Goal: Task Accomplishment & Management: Use online tool/utility

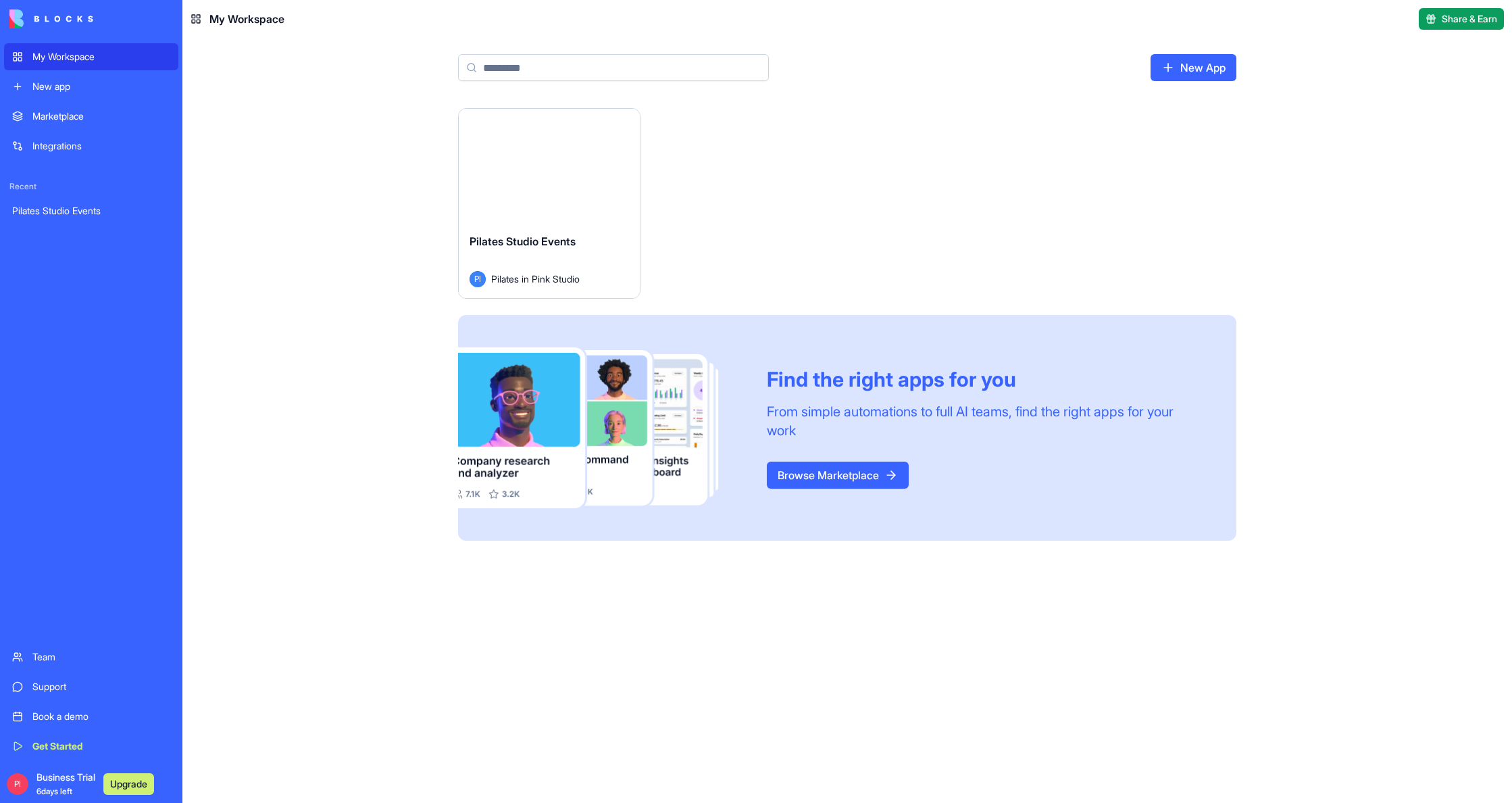
click at [567, 224] on div "Pilates Studio Events PI Pilates in Pink Studio" at bounding box center [549, 260] width 181 height 75
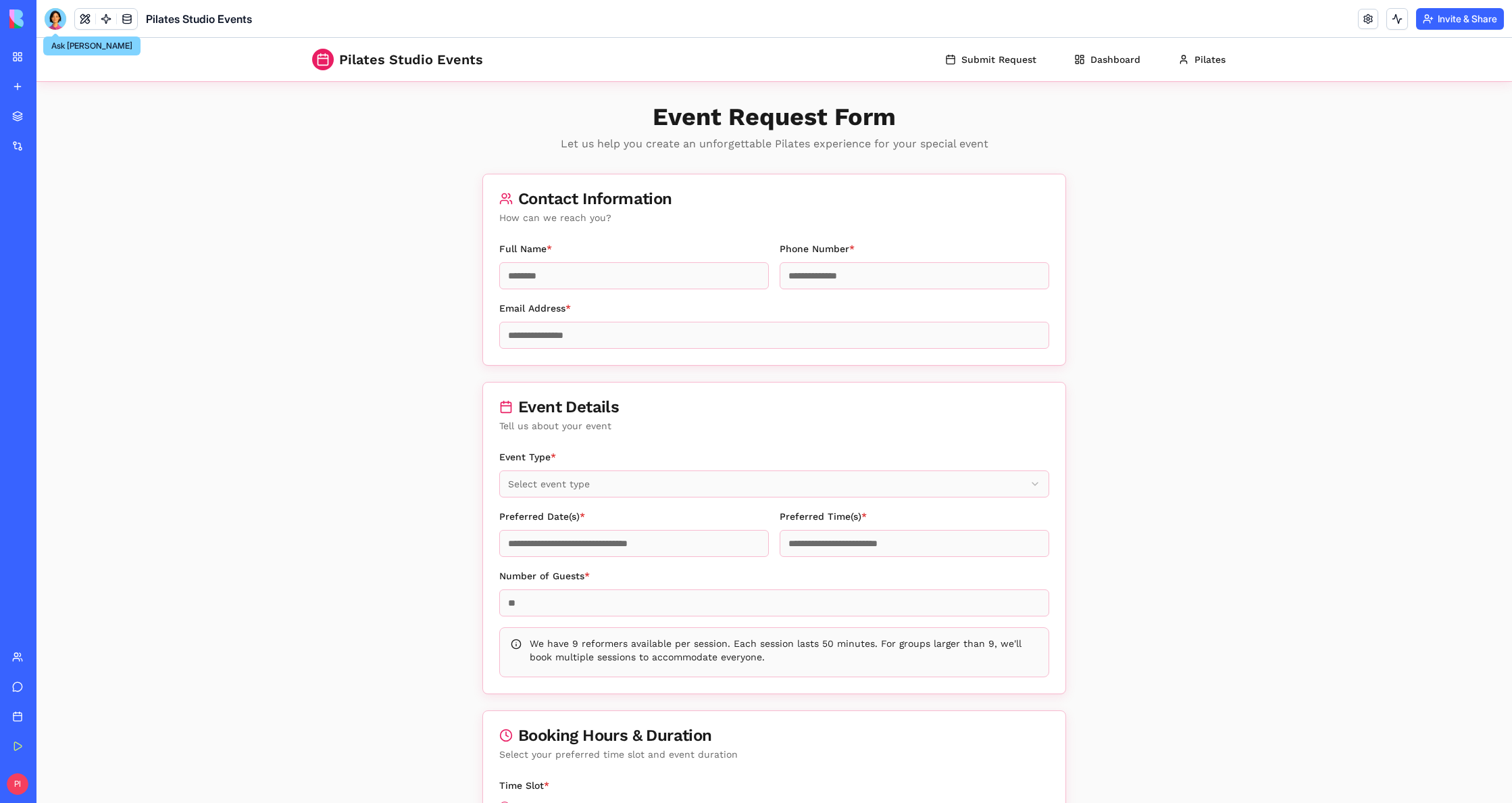
click at [51, 17] on div at bounding box center [55, 19] width 22 height 22
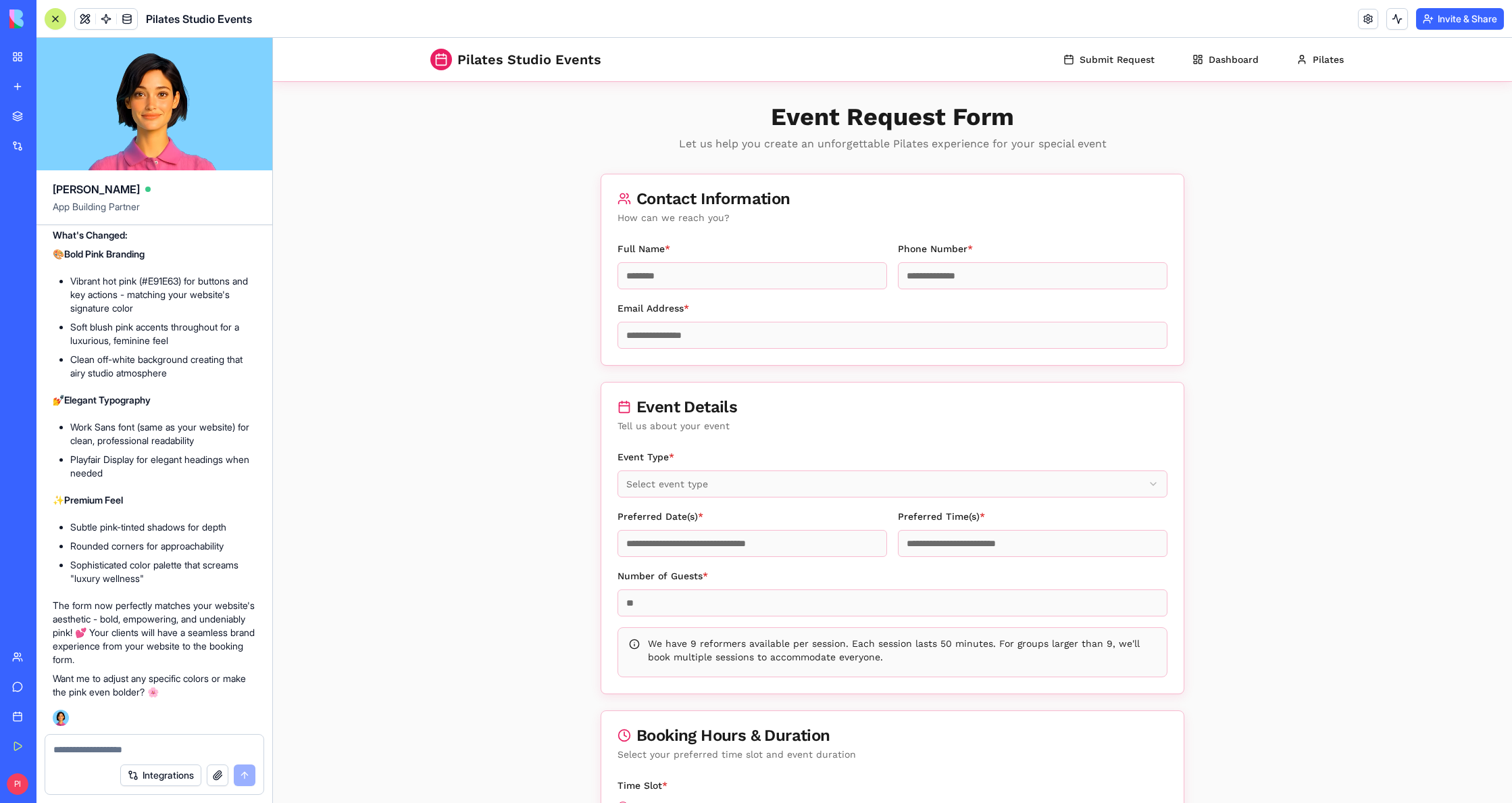
click at [214, 775] on button "button" at bounding box center [218, 775] width 22 height 22
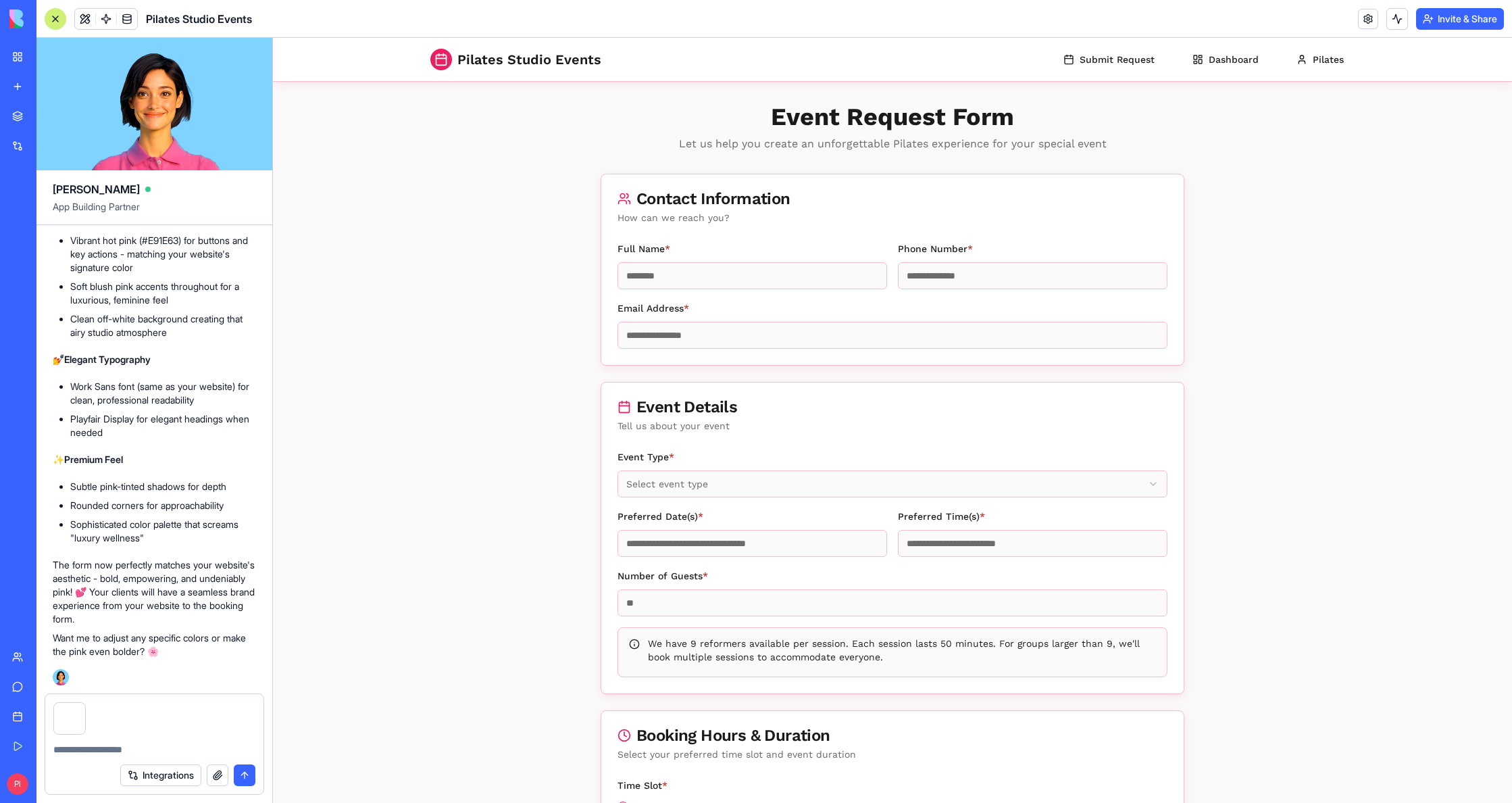
click at [250, 775] on button "submit" at bounding box center [244, 775] width 22 height 22
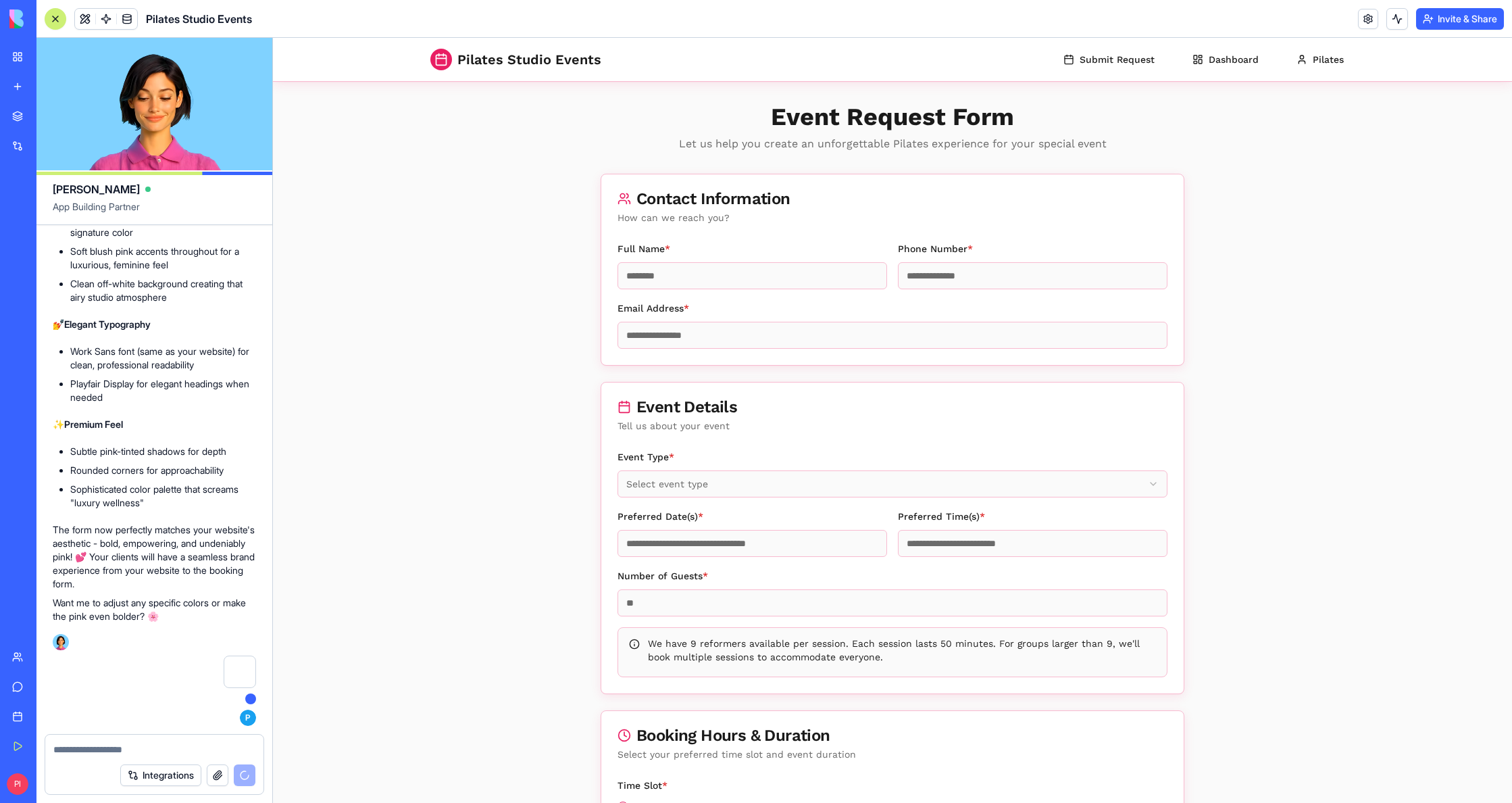
click at [137, 737] on div at bounding box center [154, 745] width 219 height 22
click at [133, 744] on textarea at bounding box center [154, 749] width 202 height 13
type textarea "**********"
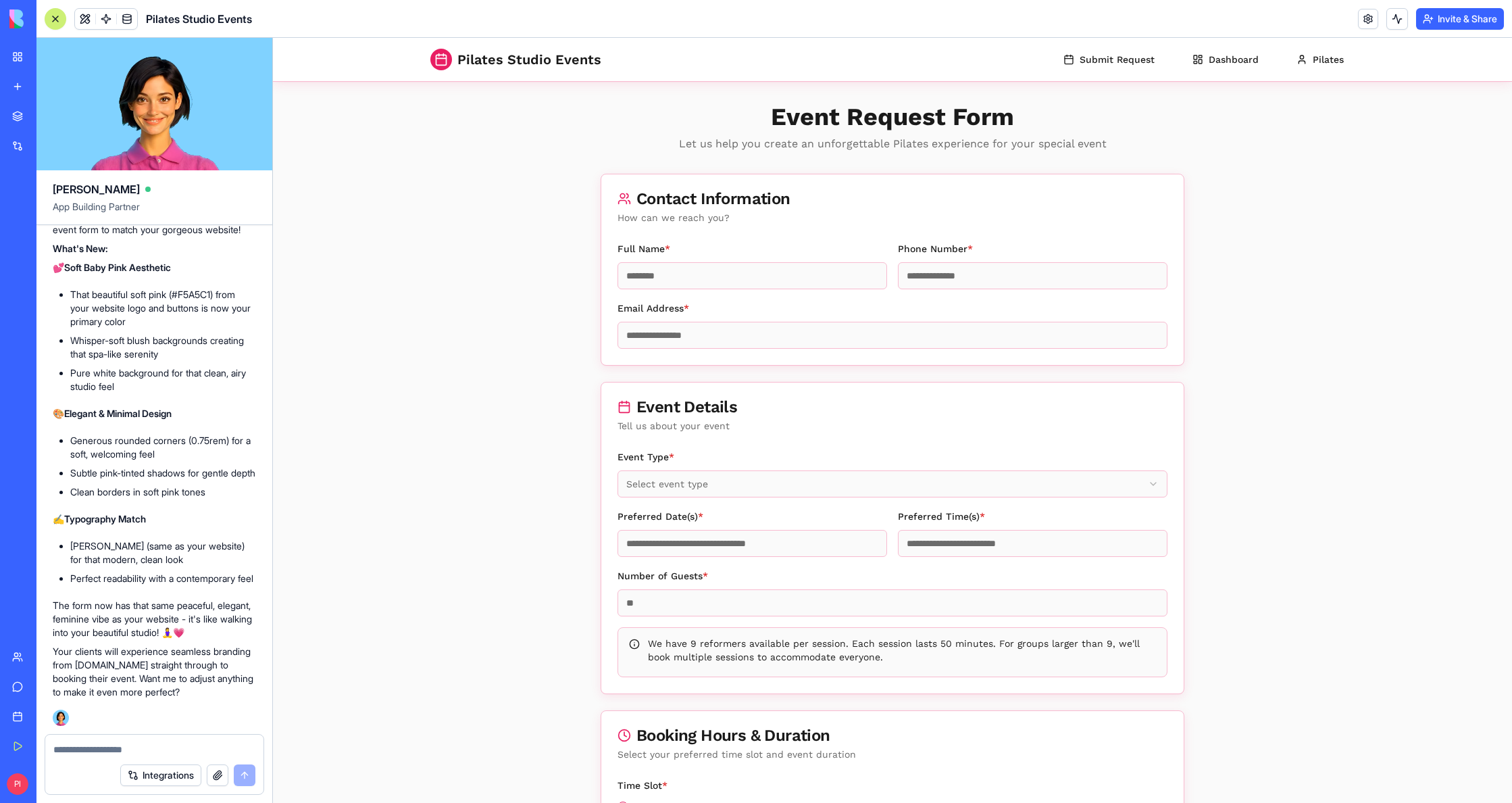
scroll to position [4104, 0]
click at [1469, 26] on button "Invite & Share" at bounding box center [1459, 19] width 88 height 22
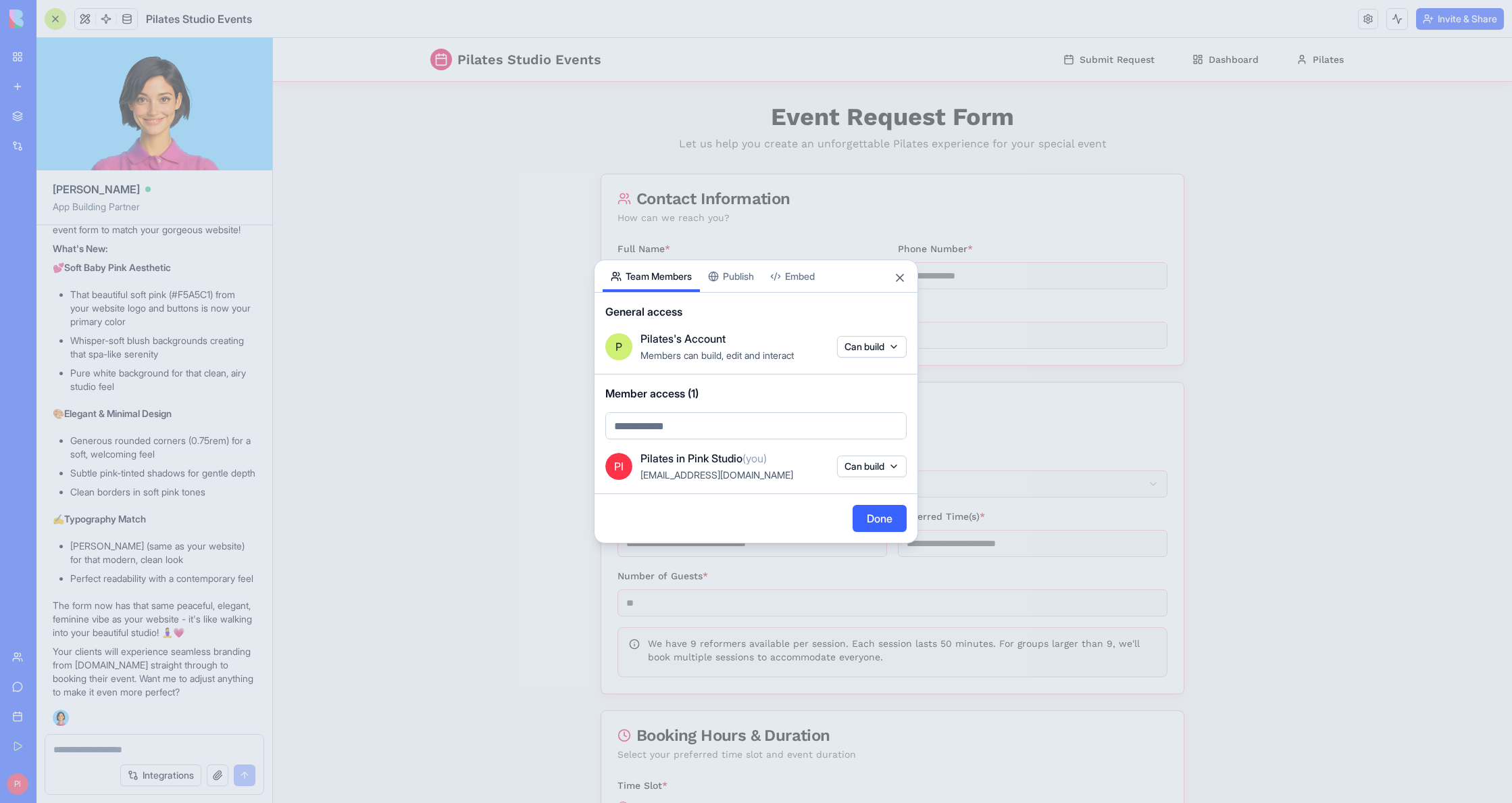
click at [710, 278] on button "Publish" at bounding box center [731, 276] width 62 height 32
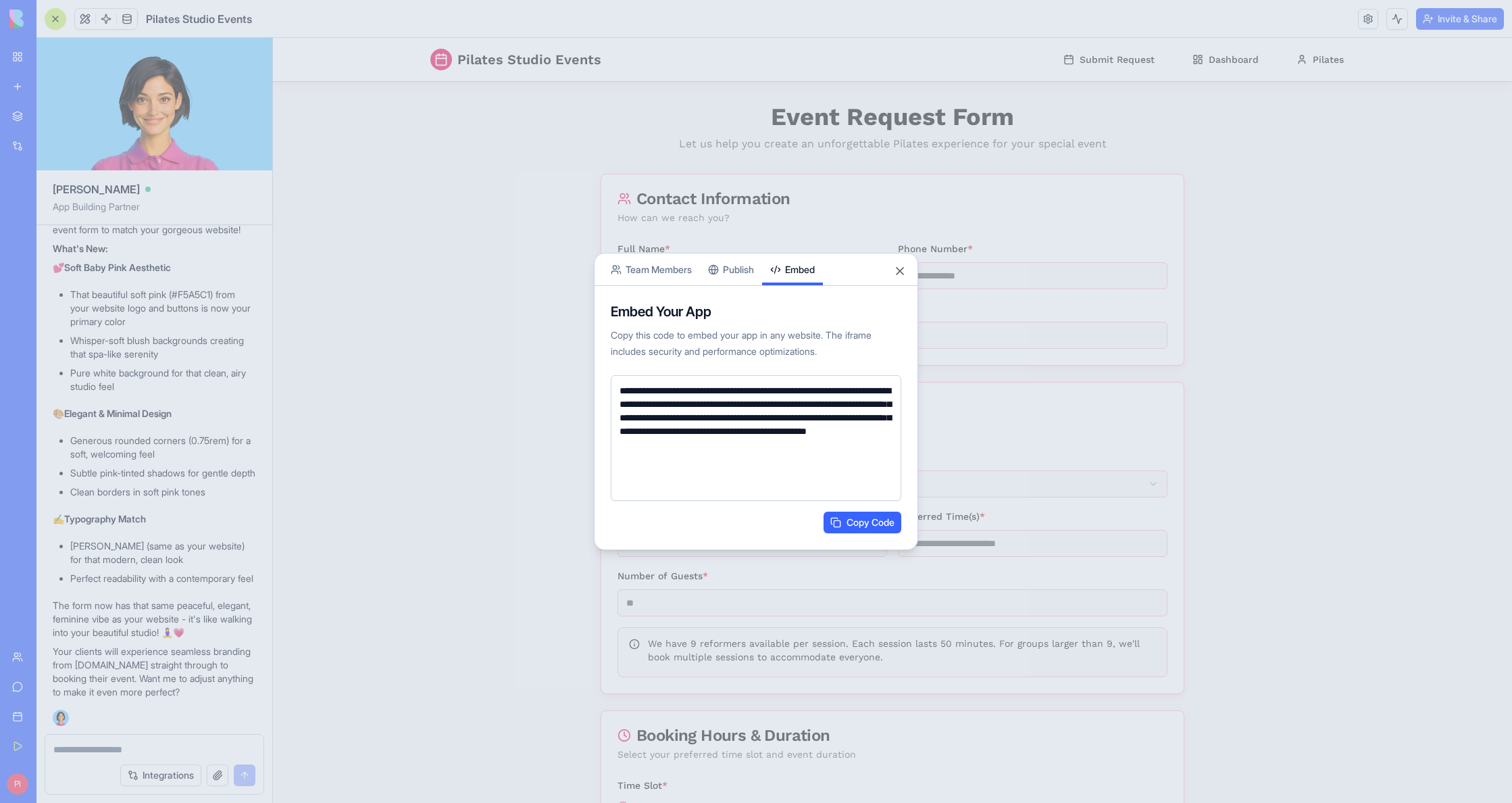
click at [772, 275] on button "Embed" at bounding box center [792, 270] width 61 height 32
click at [676, 412] on textarea "**********" at bounding box center [756, 438] width 291 height 126
click at [733, 274] on button "Publish" at bounding box center [731, 270] width 62 height 32
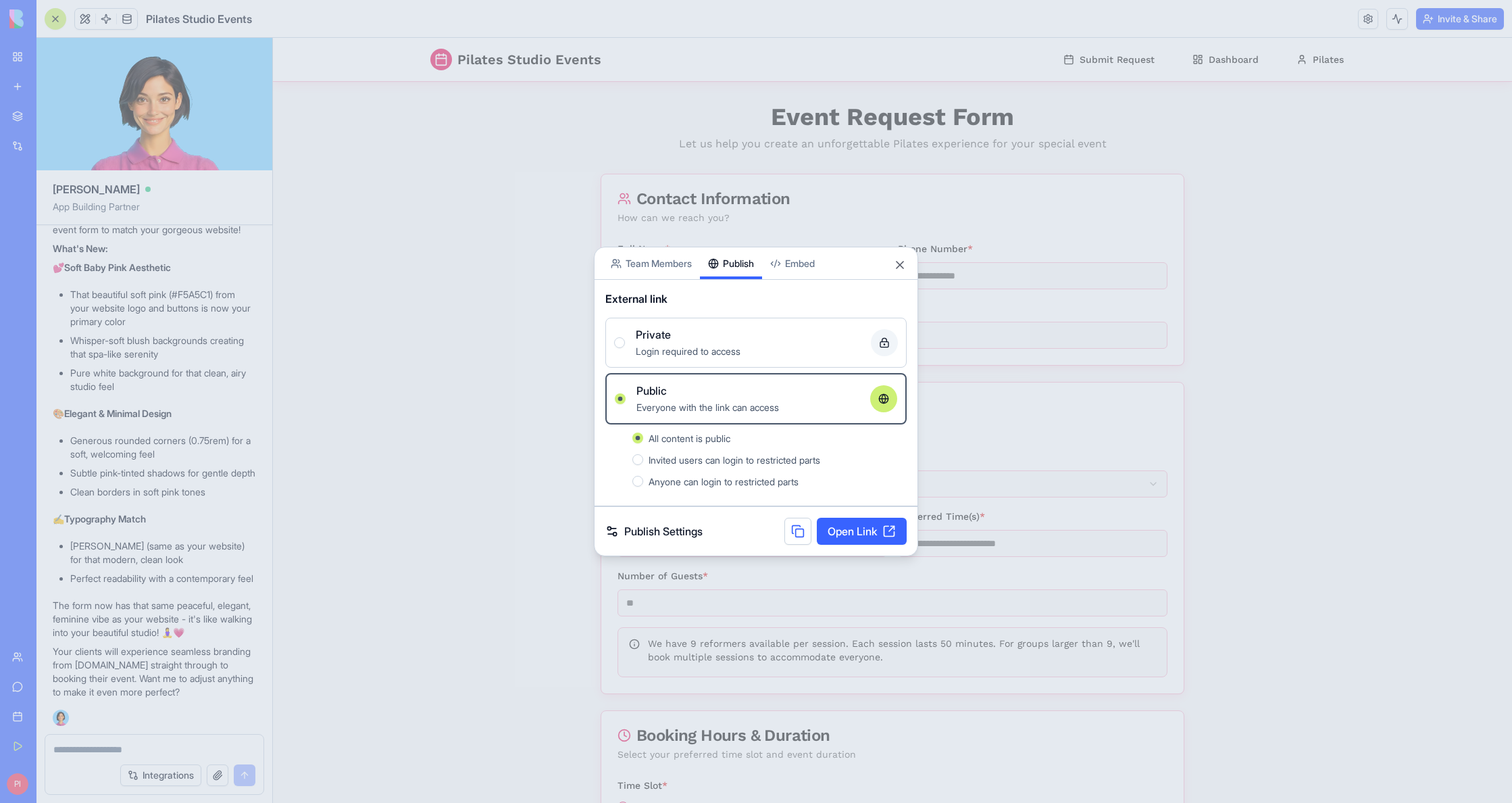
click at [677, 533] on link "Publish Settings" at bounding box center [654, 531] width 97 height 16
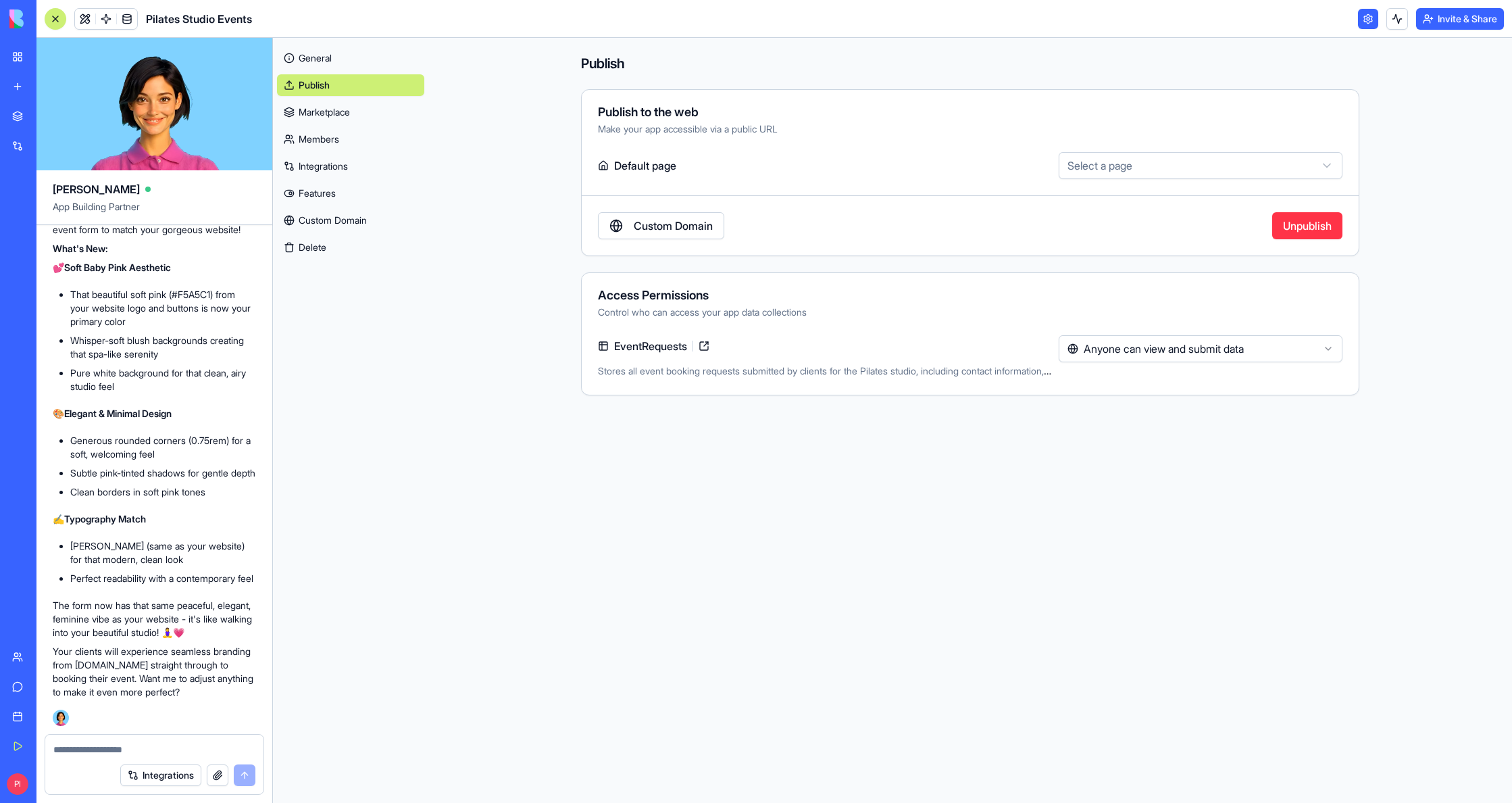
click at [1094, 166] on html "My Workspace New app Marketplace Integrations Recent Pilates Studio Events AI L…" at bounding box center [756, 401] width 1512 height 803
click at [1033, 192] on html "My Workspace New app Marketplace Integrations Recent Pilates Studio Events AI L…" at bounding box center [756, 401] width 1512 height 803
click at [1127, 159] on html "My Workspace New app Marketplace Integrations Recent Pilates Studio Events AI L…" at bounding box center [756, 401] width 1512 height 803
select select "**********"
click at [1140, 342] on html "My Workspace New app Marketplace Integrations Recent Pilates Studio Events AI L…" at bounding box center [756, 401] width 1512 height 803
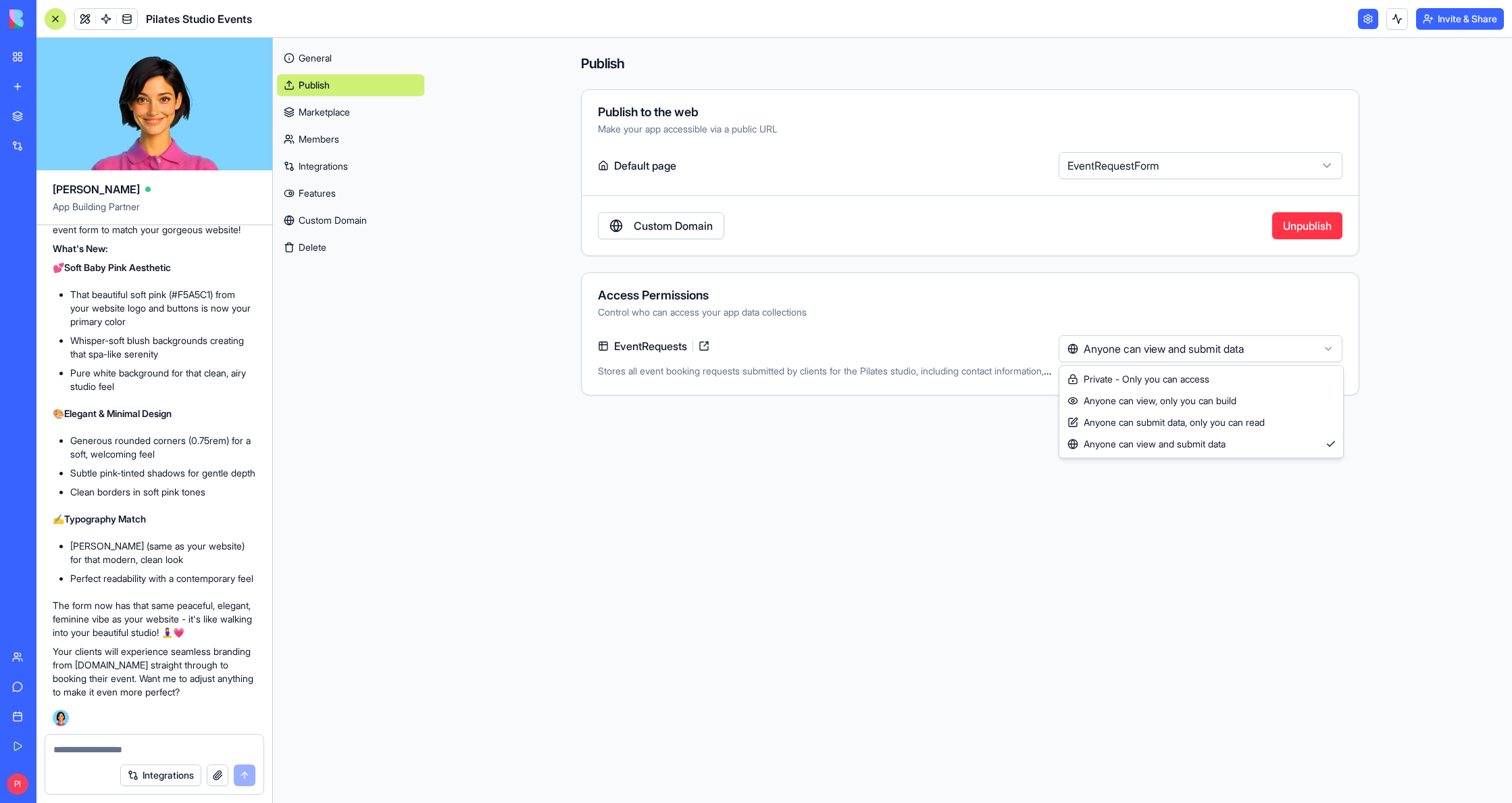
click at [954, 298] on html "My Workspace New app Marketplace Integrations Recent Pilates Studio Events AI L…" at bounding box center [756, 401] width 1512 height 803
click at [1113, 351] on html "My Workspace New app Marketplace Integrations Recent Pilates Studio Events AI L…" at bounding box center [756, 401] width 1512 height 803
click at [950, 526] on html "My Workspace New app Marketplace Integrations Recent Pilates Studio Events AI L…" at bounding box center [756, 401] width 1512 height 803
click at [712, 342] on link at bounding box center [704, 346] width 22 height 22
click at [1125, 358] on html "My Workspace New app Marketplace Integrations Recent Pilates Studio Events AI L…" at bounding box center [756, 401] width 1512 height 803
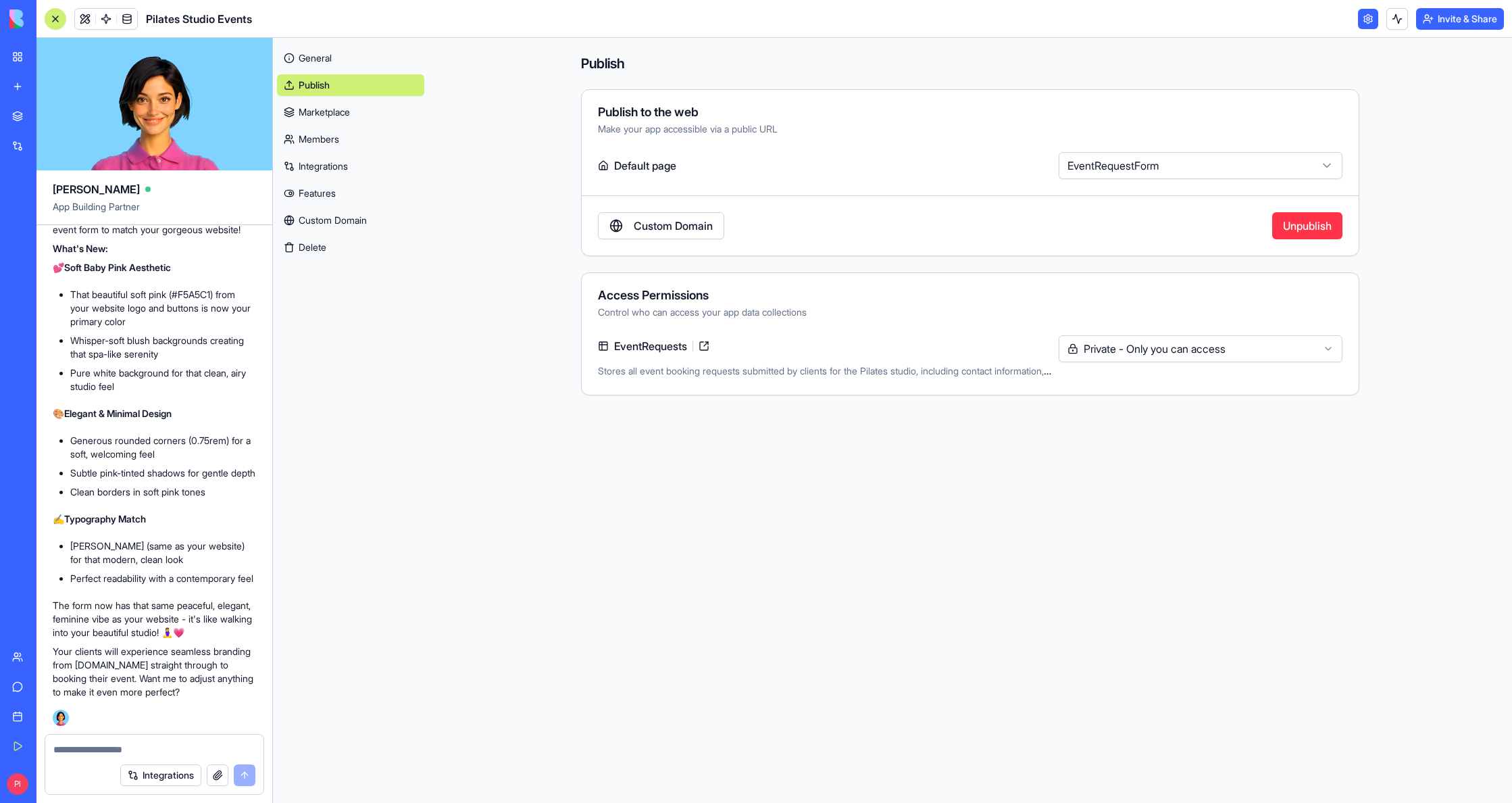
click at [1046, 446] on main "**********" at bounding box center [970, 420] width 1083 height 765
click at [327, 110] on link "Marketplace" at bounding box center [351, 112] width 147 height 22
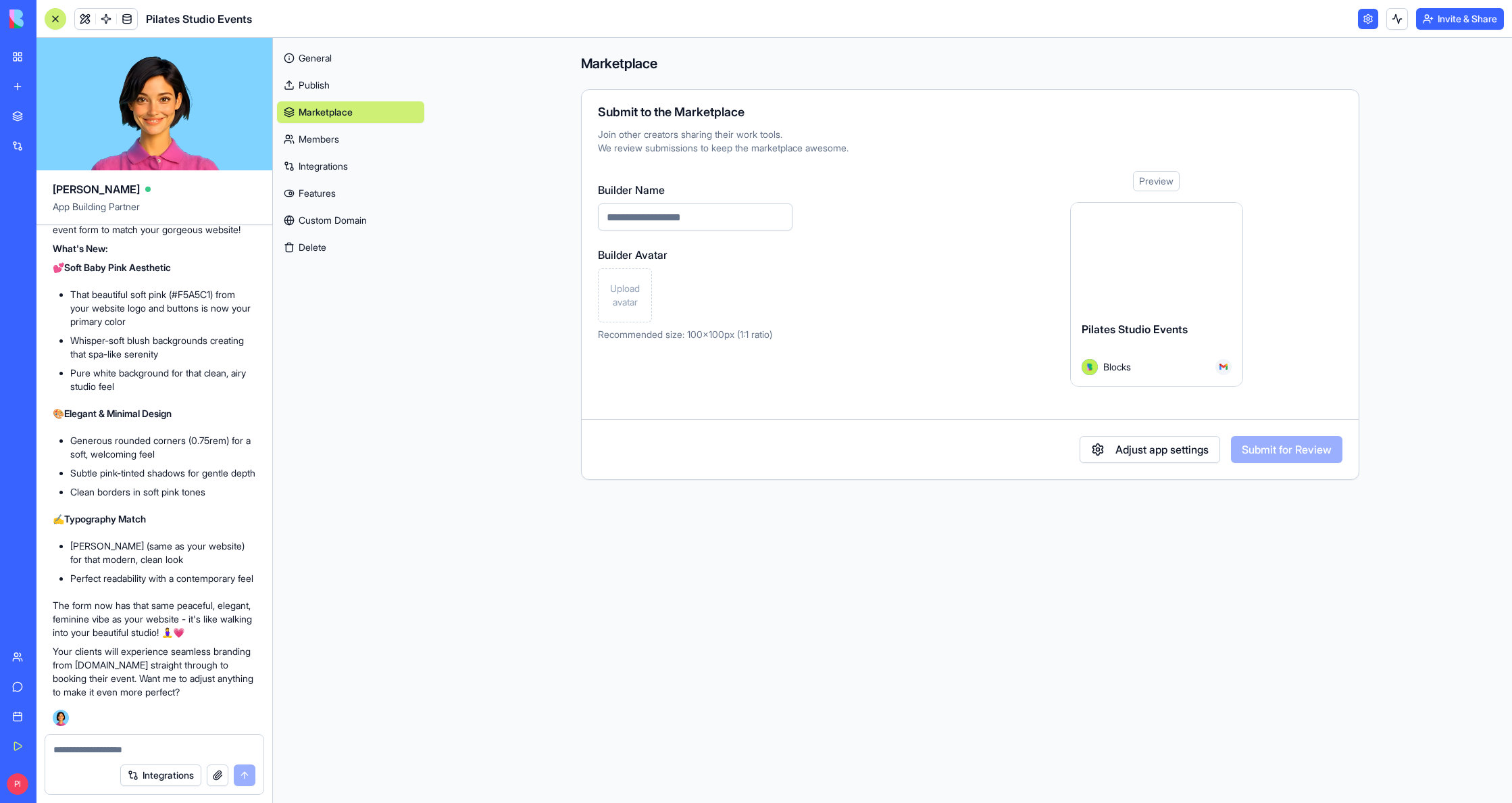
click at [673, 228] on input "Builder Name" at bounding box center [695, 217] width 194 height 27
type input "**********"
click at [634, 300] on span "Upload avatar" at bounding box center [625, 296] width 42 height 27
click at [615, 290] on span "Upload avatar" at bounding box center [625, 296] width 42 height 27
click at [1206, 451] on button "Adjust app settings" at bounding box center [1150, 450] width 141 height 27
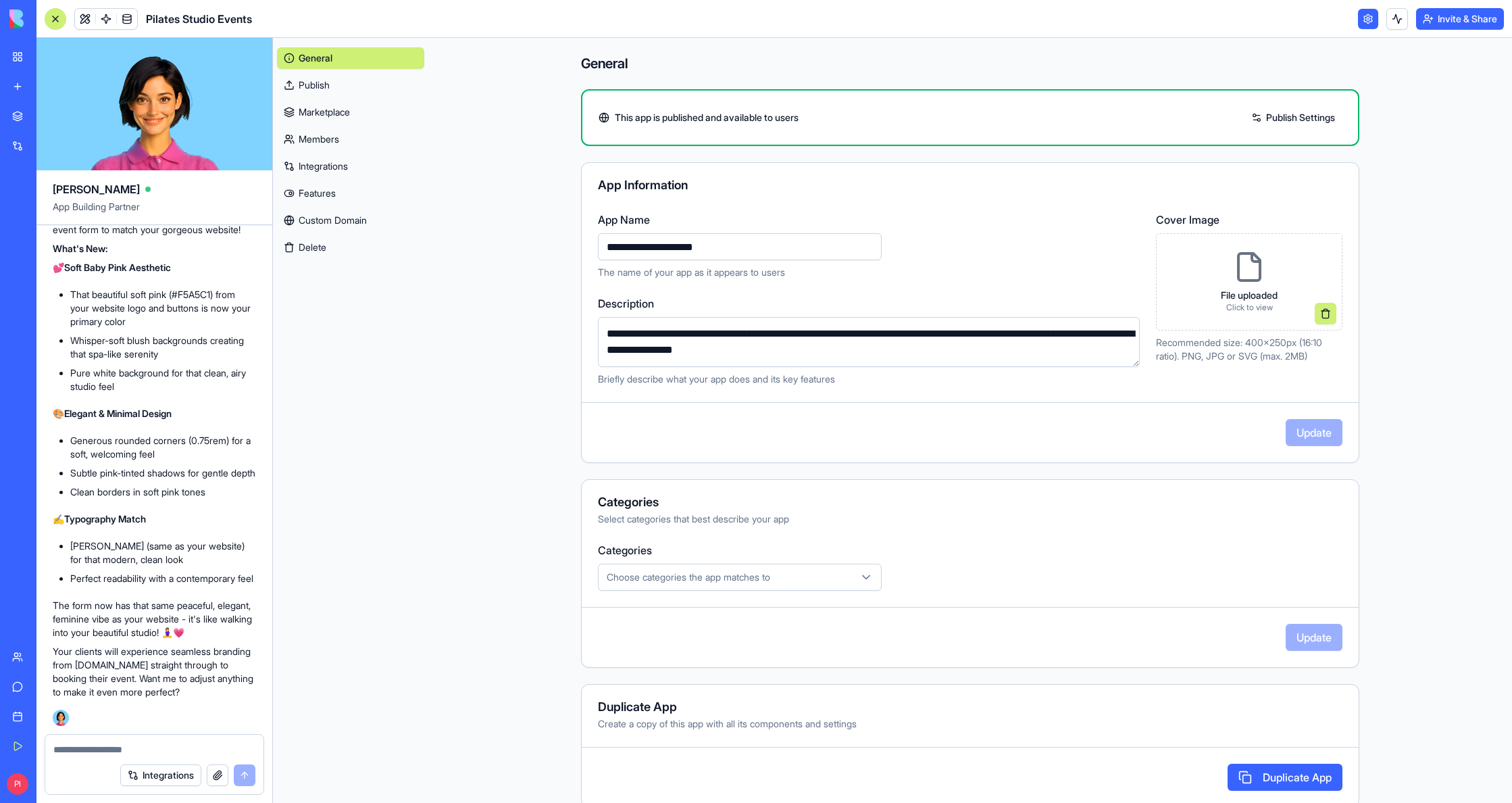
click at [1238, 319] on div "File uploaded Click to view" at bounding box center [1249, 281] width 79 height 84
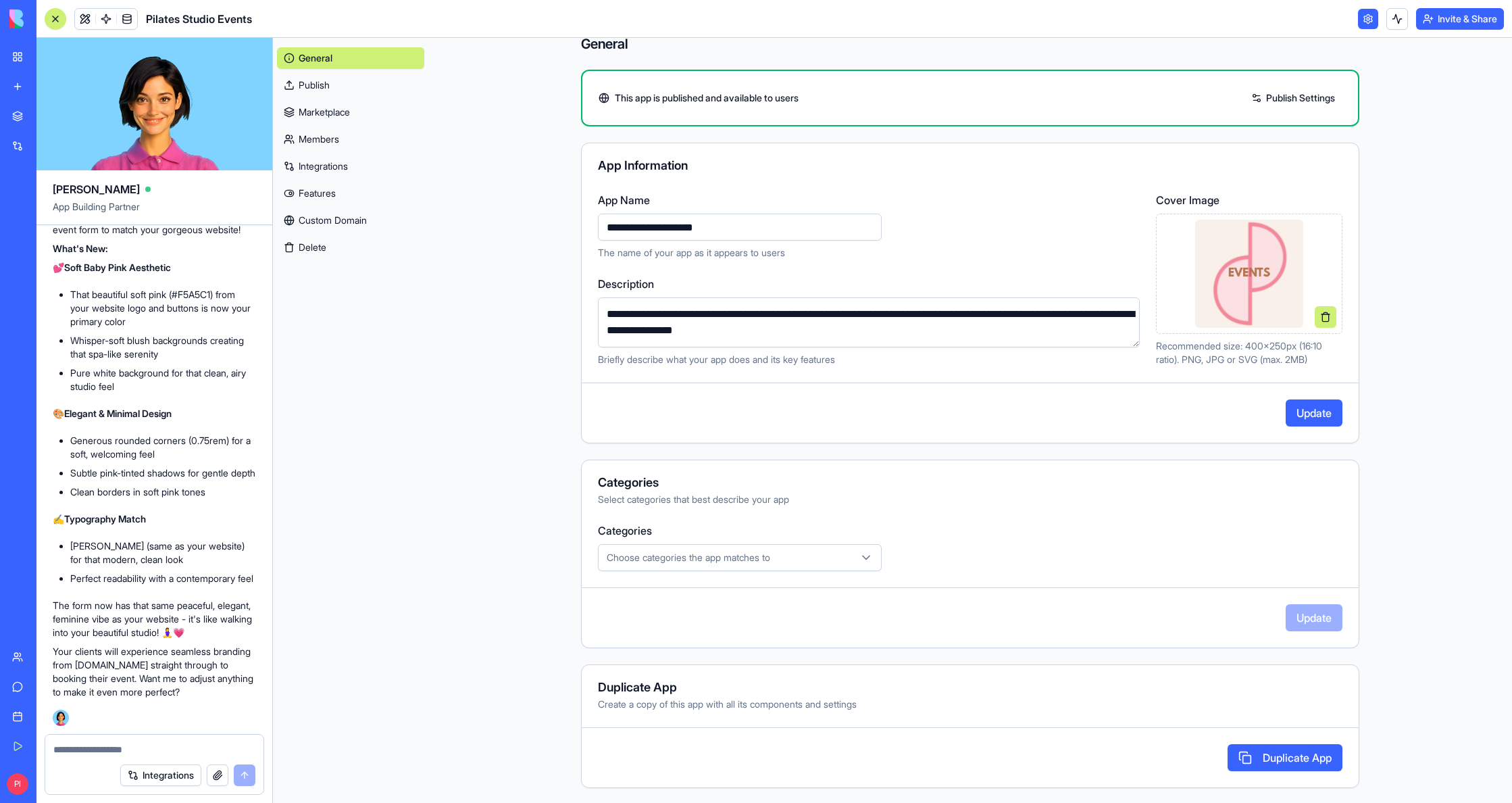
scroll to position [21, 0]
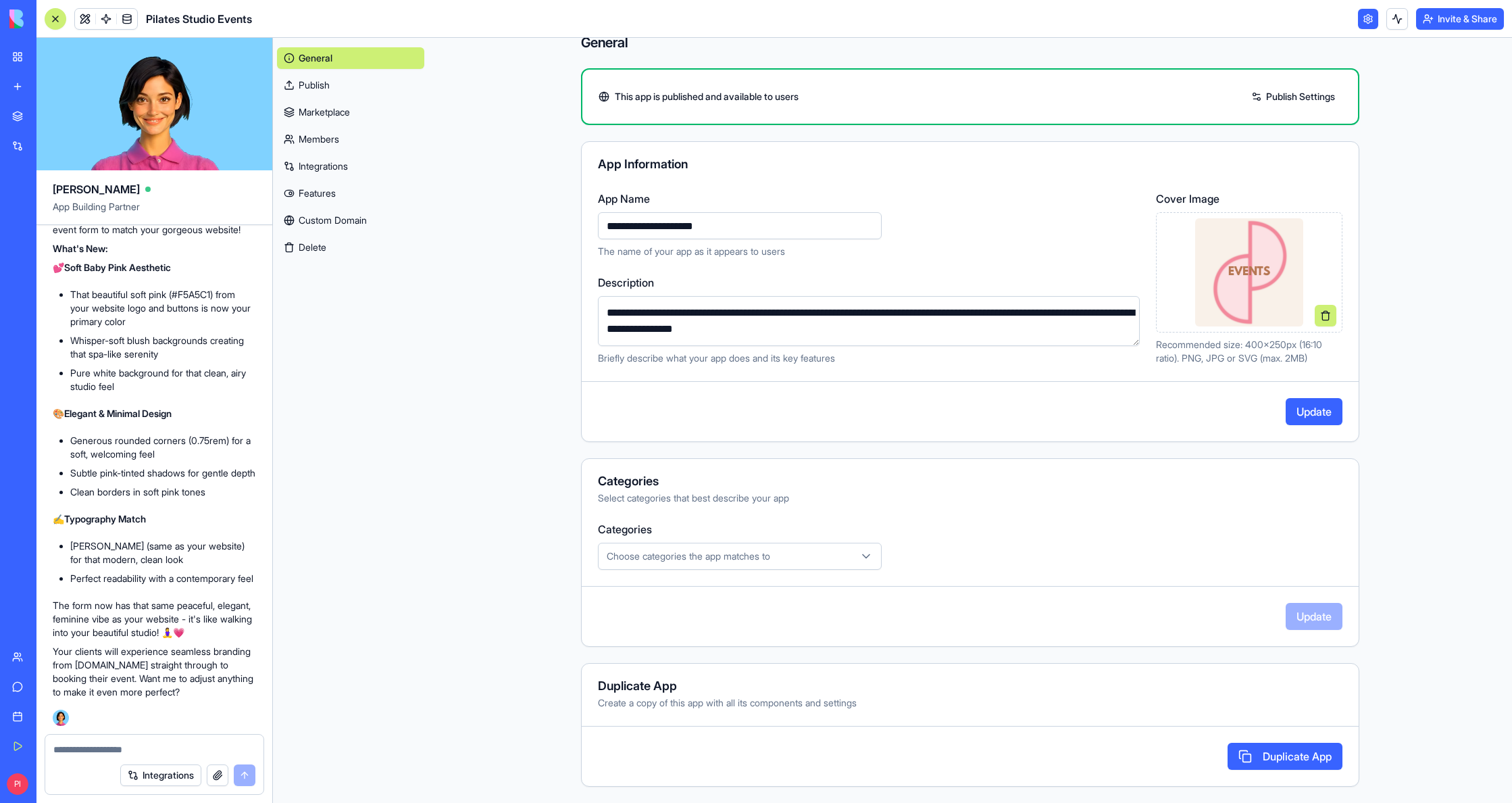
click at [817, 546] on button "Choose categories the app matches to" at bounding box center [739, 556] width 284 height 27
click at [710, 663] on div "Creators" at bounding box center [657, 672] width 121 height 22
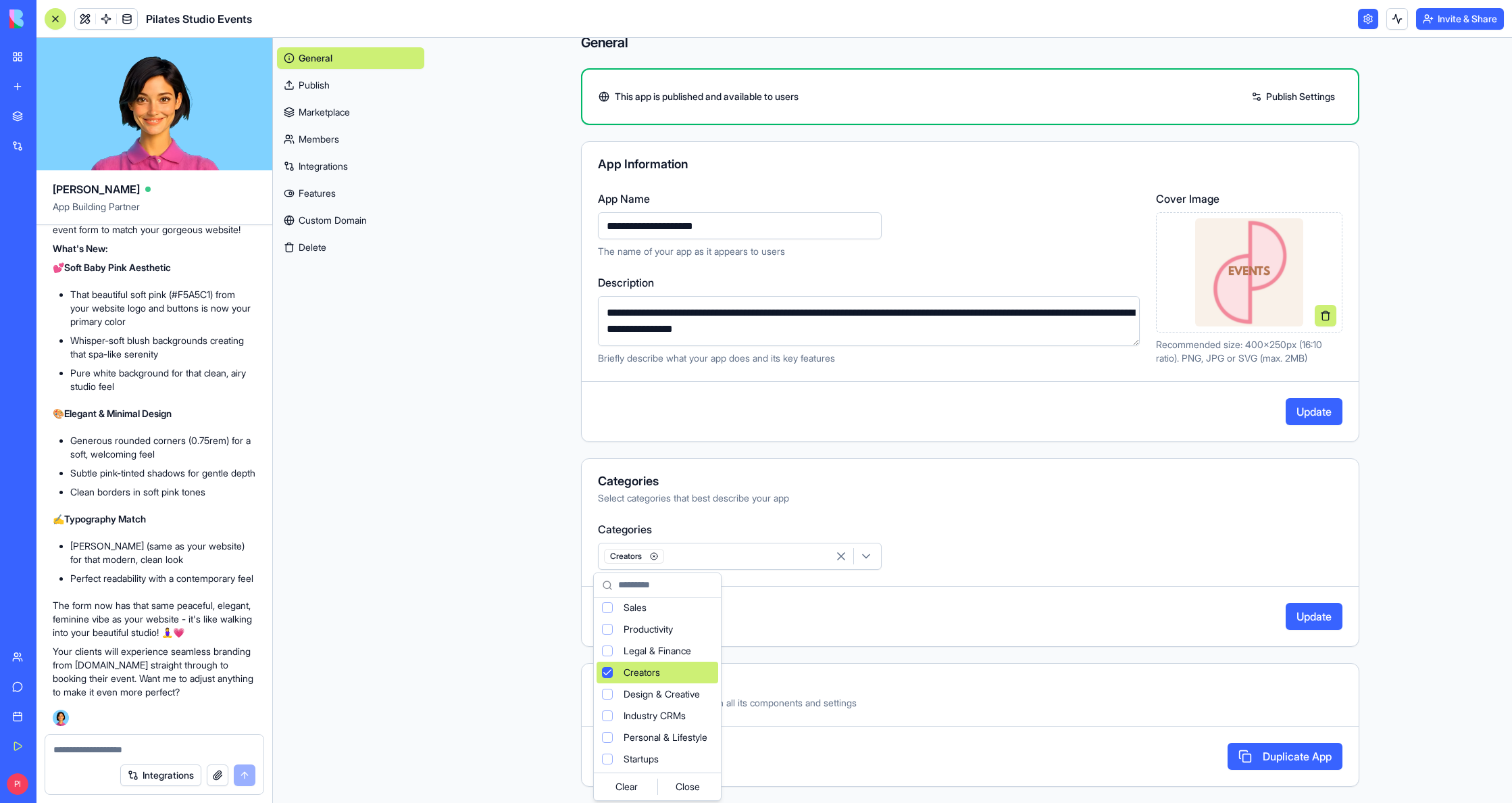
click at [710, 663] on div "Creators" at bounding box center [657, 672] width 121 height 22
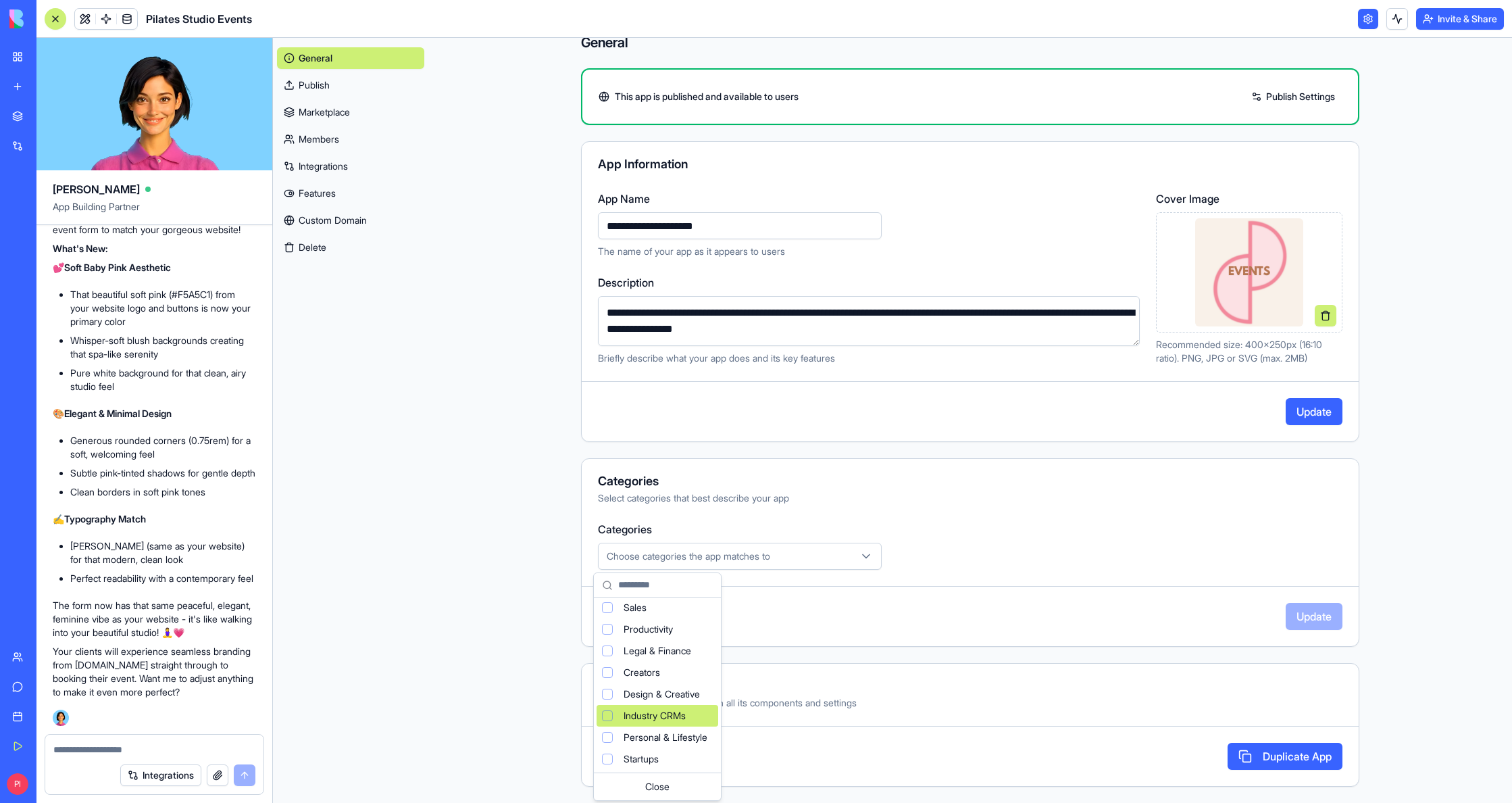
click at [692, 716] on div "Industry CRMs" at bounding box center [657, 716] width 121 height 22
click at [1041, 562] on html "My Workspace New app Marketplace Integrations Recent Pilates Studio Events AI L…" at bounding box center [756, 401] width 1512 height 803
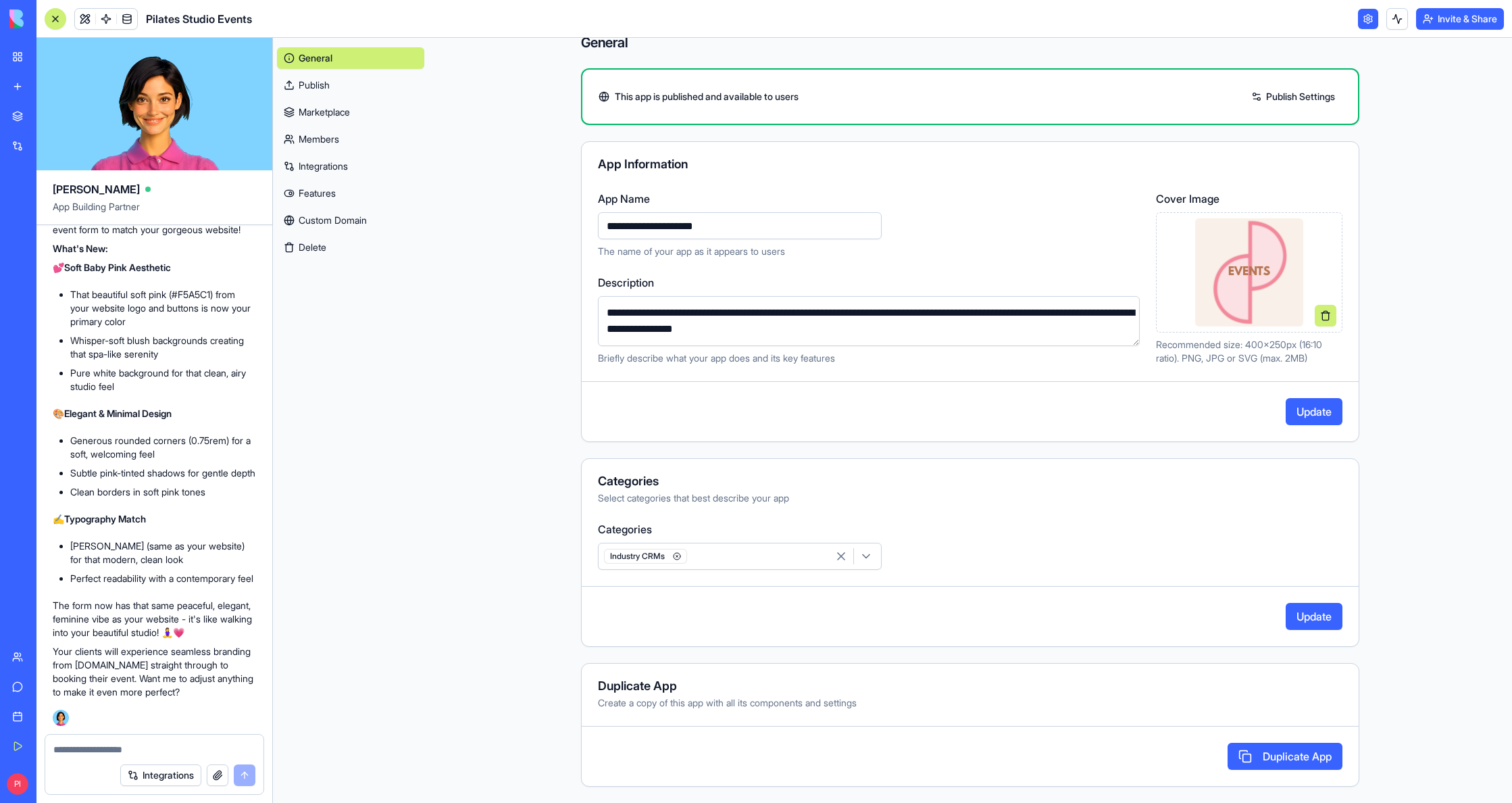
click at [373, 90] on link "Publish" at bounding box center [351, 85] width 147 height 22
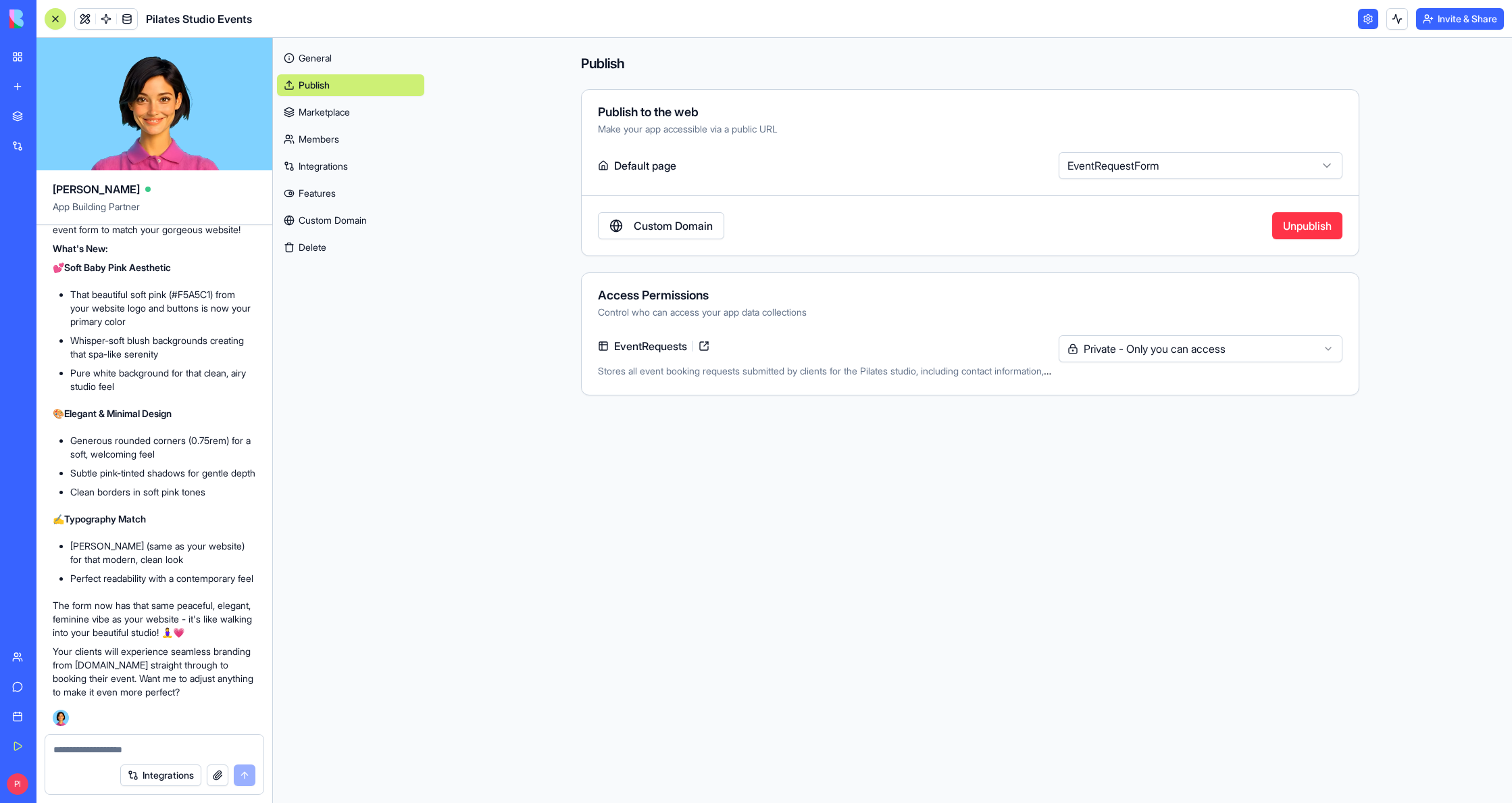
click at [361, 117] on link "Marketplace" at bounding box center [351, 112] width 147 height 22
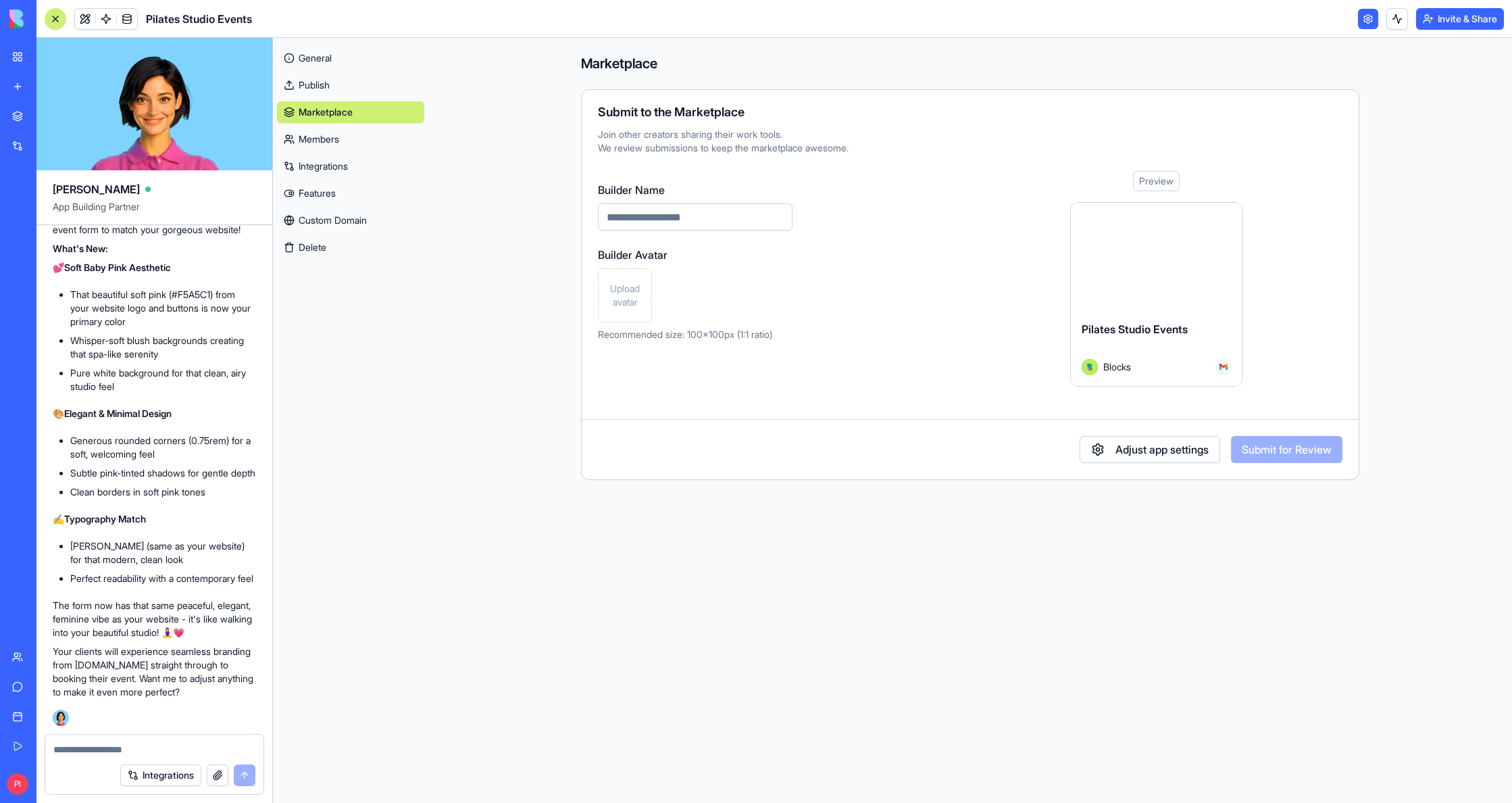
click at [353, 148] on link "Members" at bounding box center [351, 139] width 147 height 22
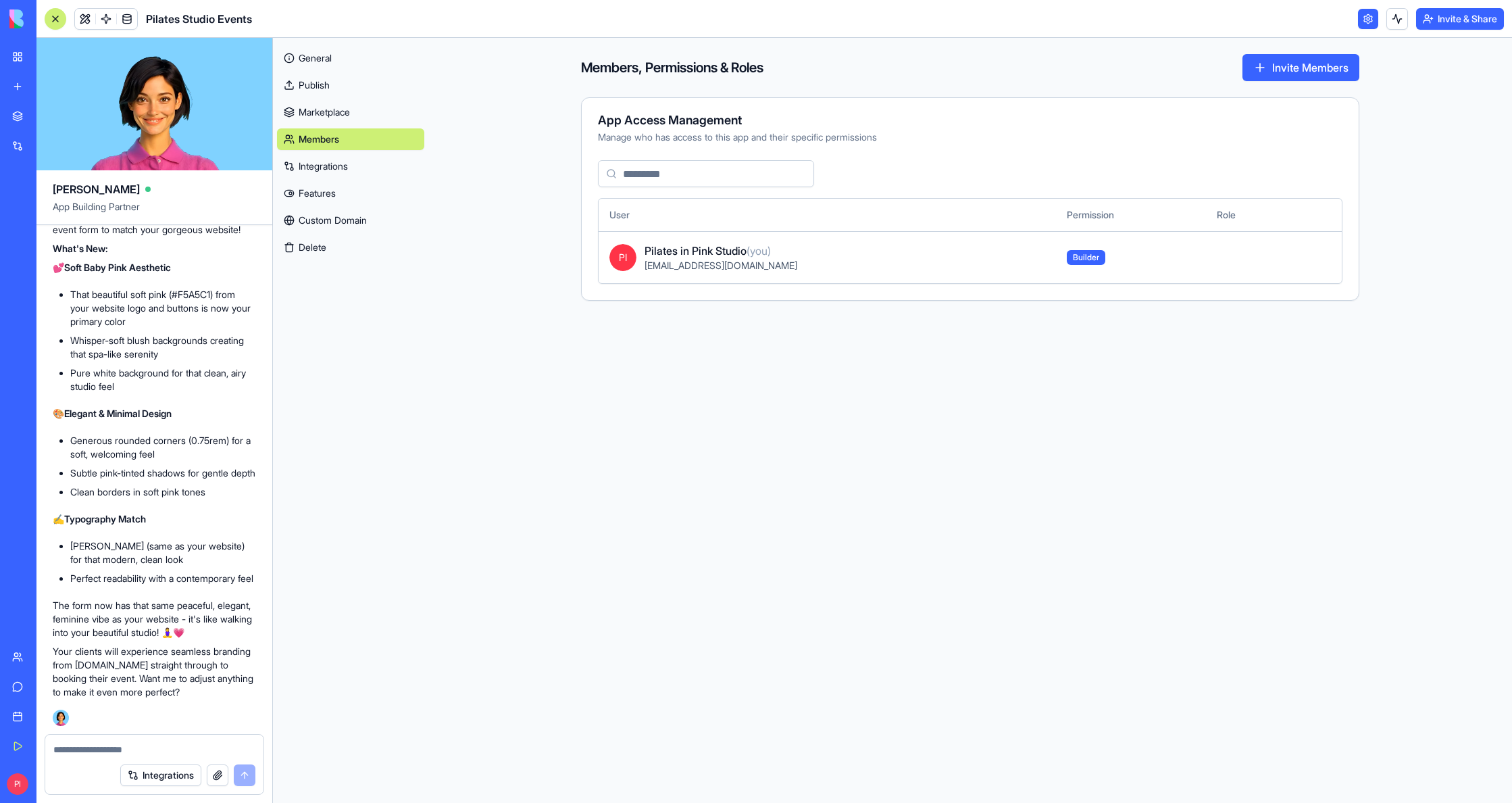
click at [350, 159] on link "Integrations" at bounding box center [351, 167] width 147 height 22
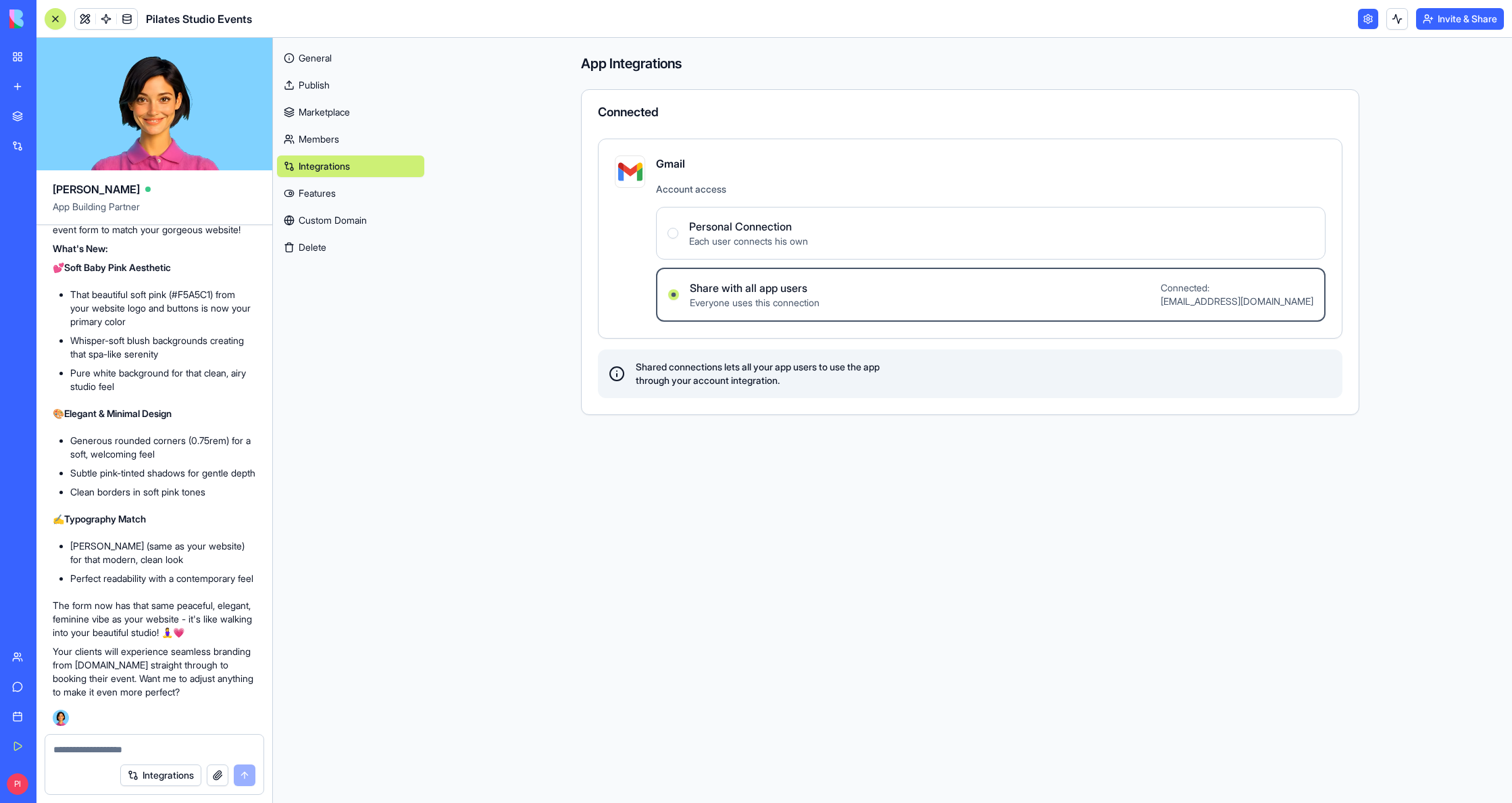
click at [328, 191] on link "Features" at bounding box center [351, 193] width 147 height 22
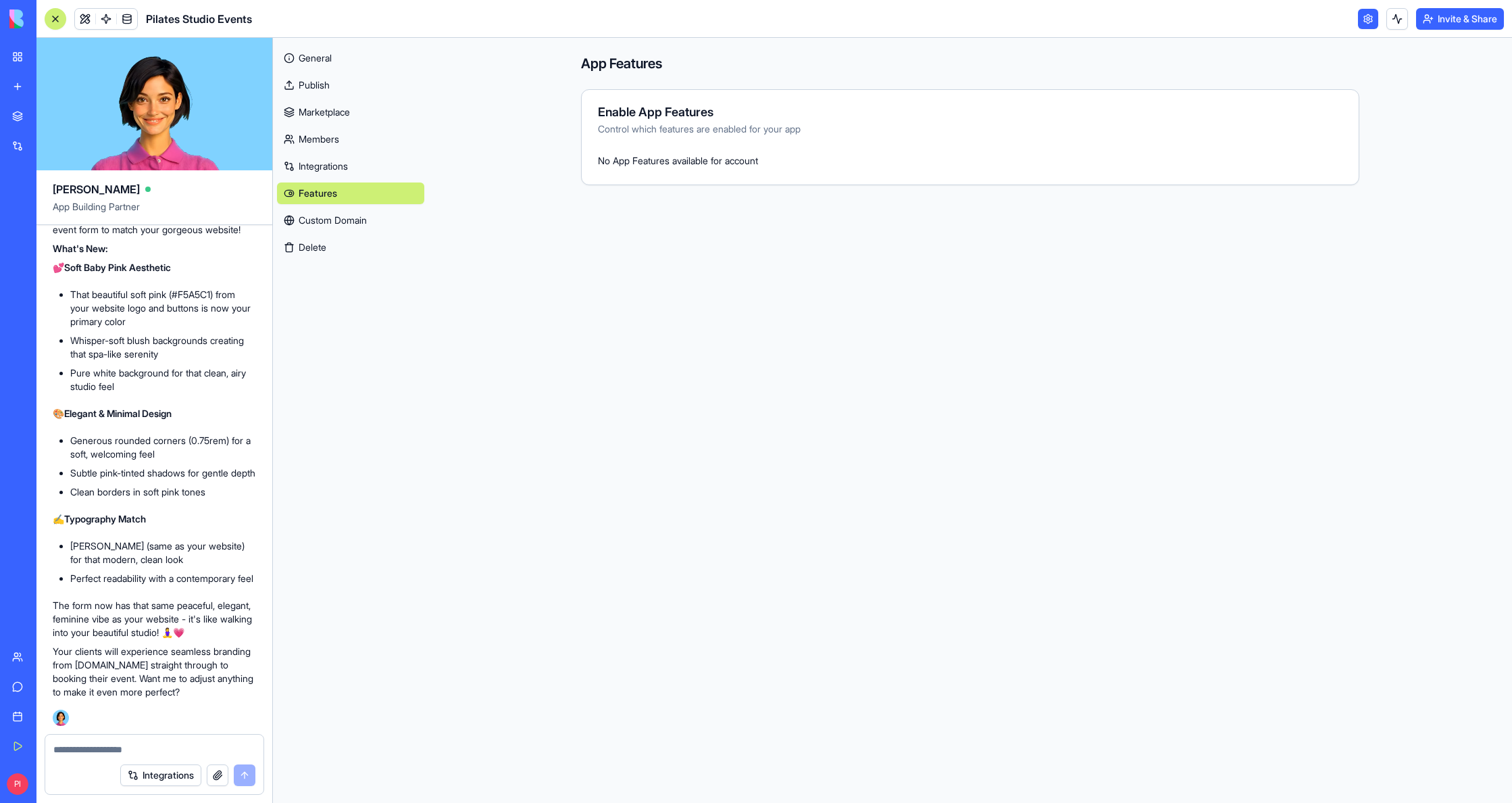
click at [338, 212] on link "Custom Domain" at bounding box center [351, 220] width 147 height 22
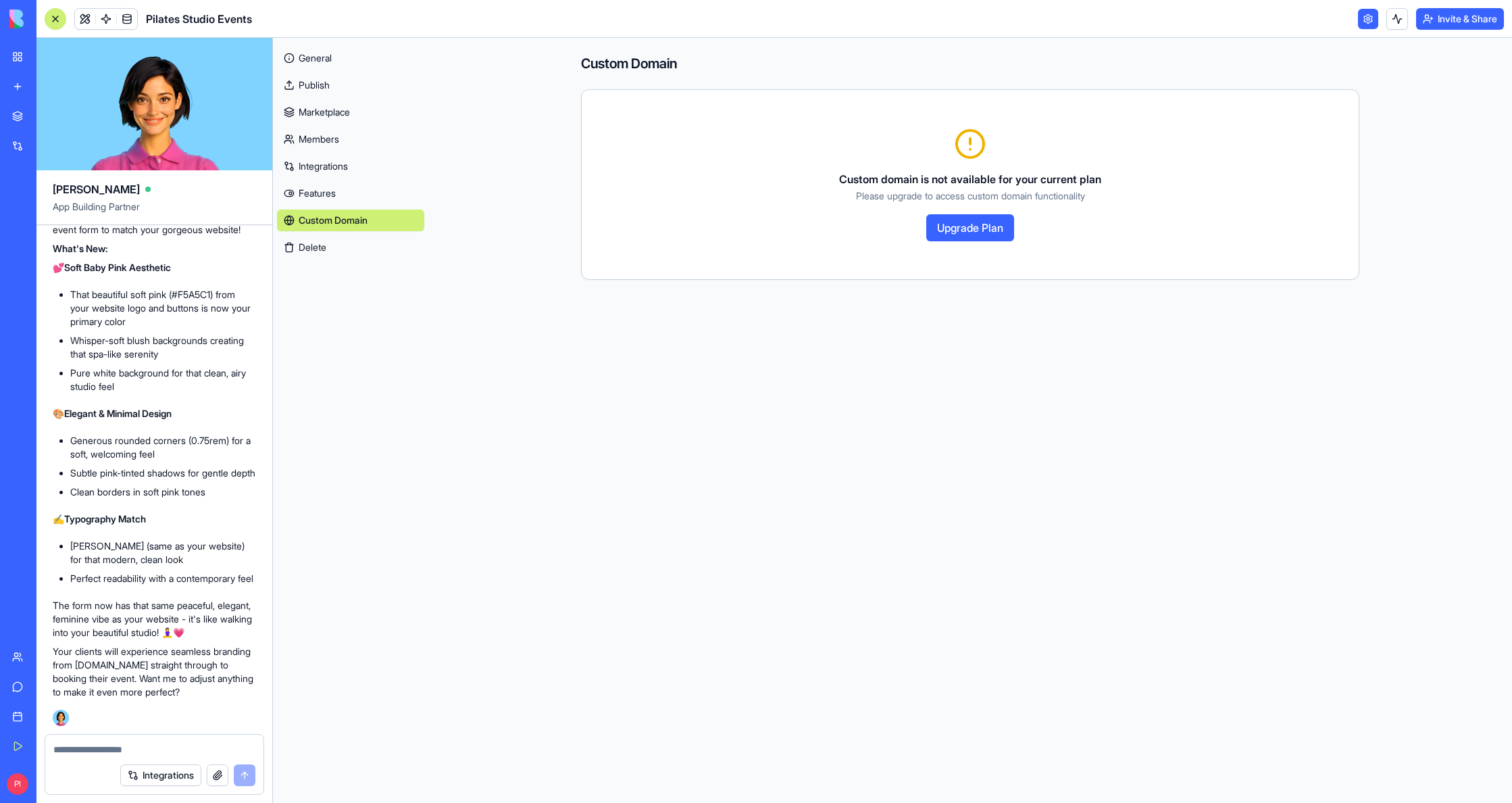
click at [985, 223] on button "Upgrade Plan" at bounding box center [969, 228] width 88 height 27
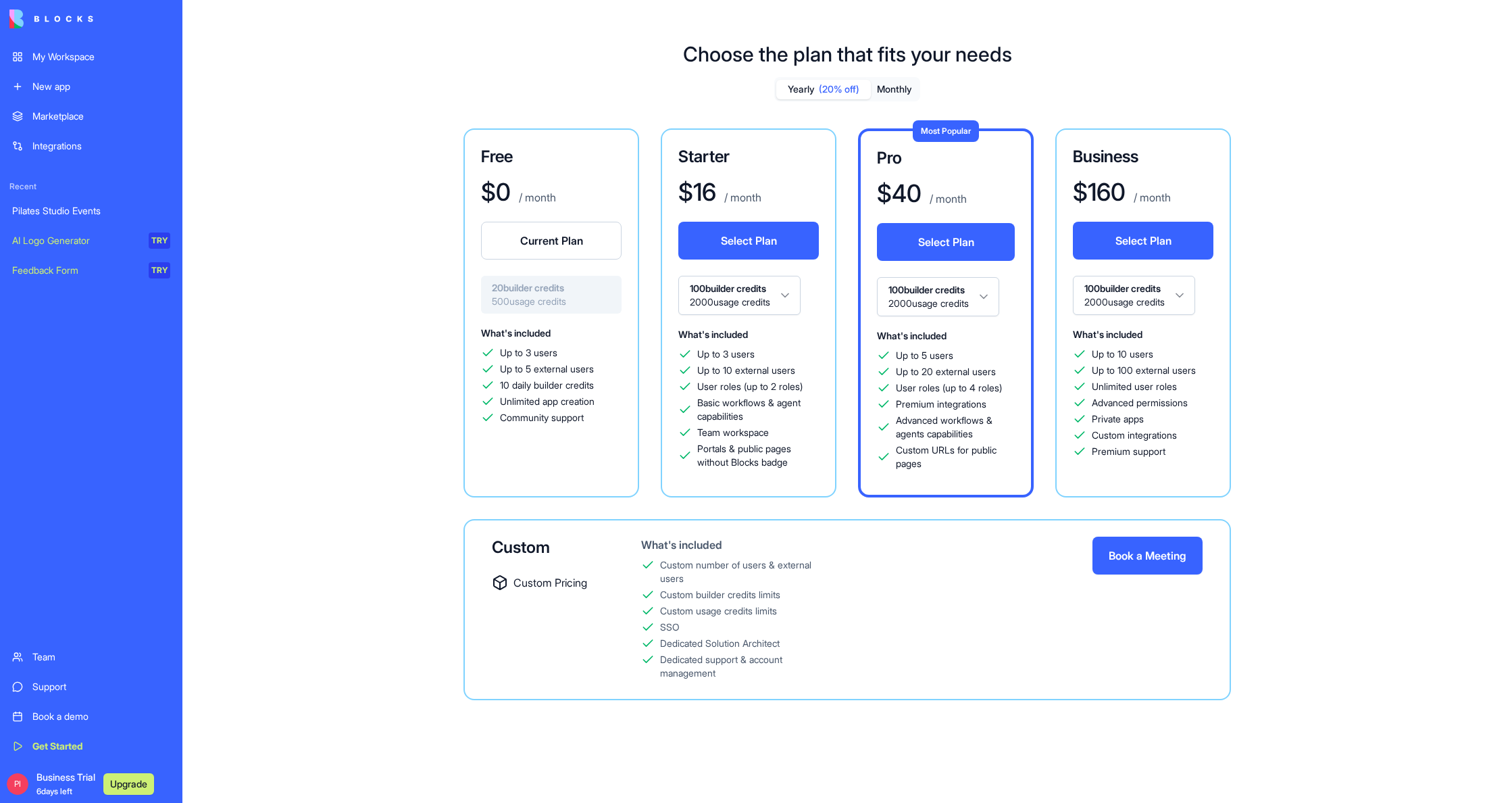
click at [902, 99] on div "Yearly (20% off) Monthly" at bounding box center [847, 89] width 146 height 24
click at [902, 92] on button "Monthly" at bounding box center [894, 89] width 47 height 19
click at [61, 208] on div "Pilates Studio Events" at bounding box center [91, 211] width 158 height 13
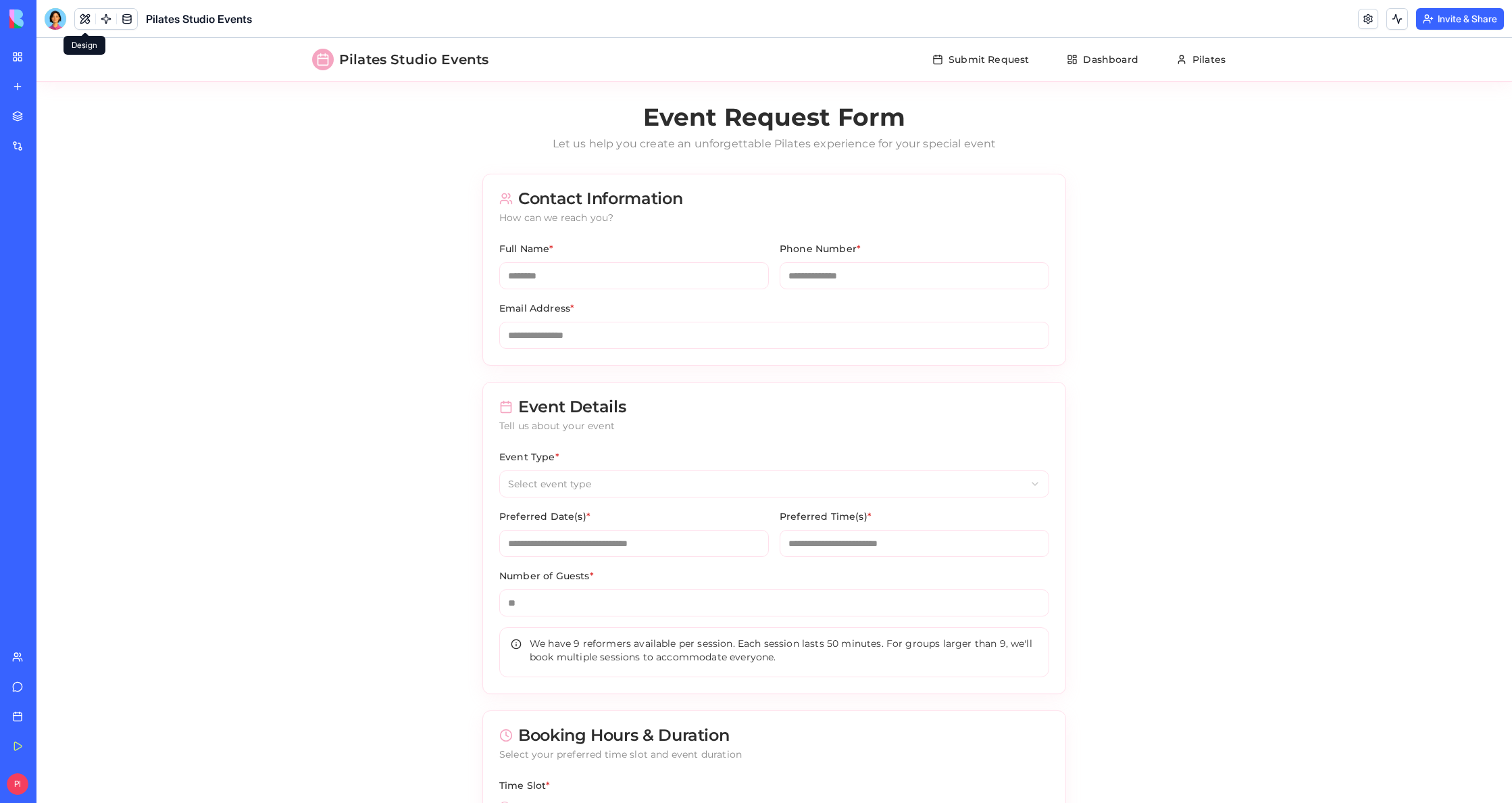
click at [85, 26] on button at bounding box center [85, 18] width 20 height 20
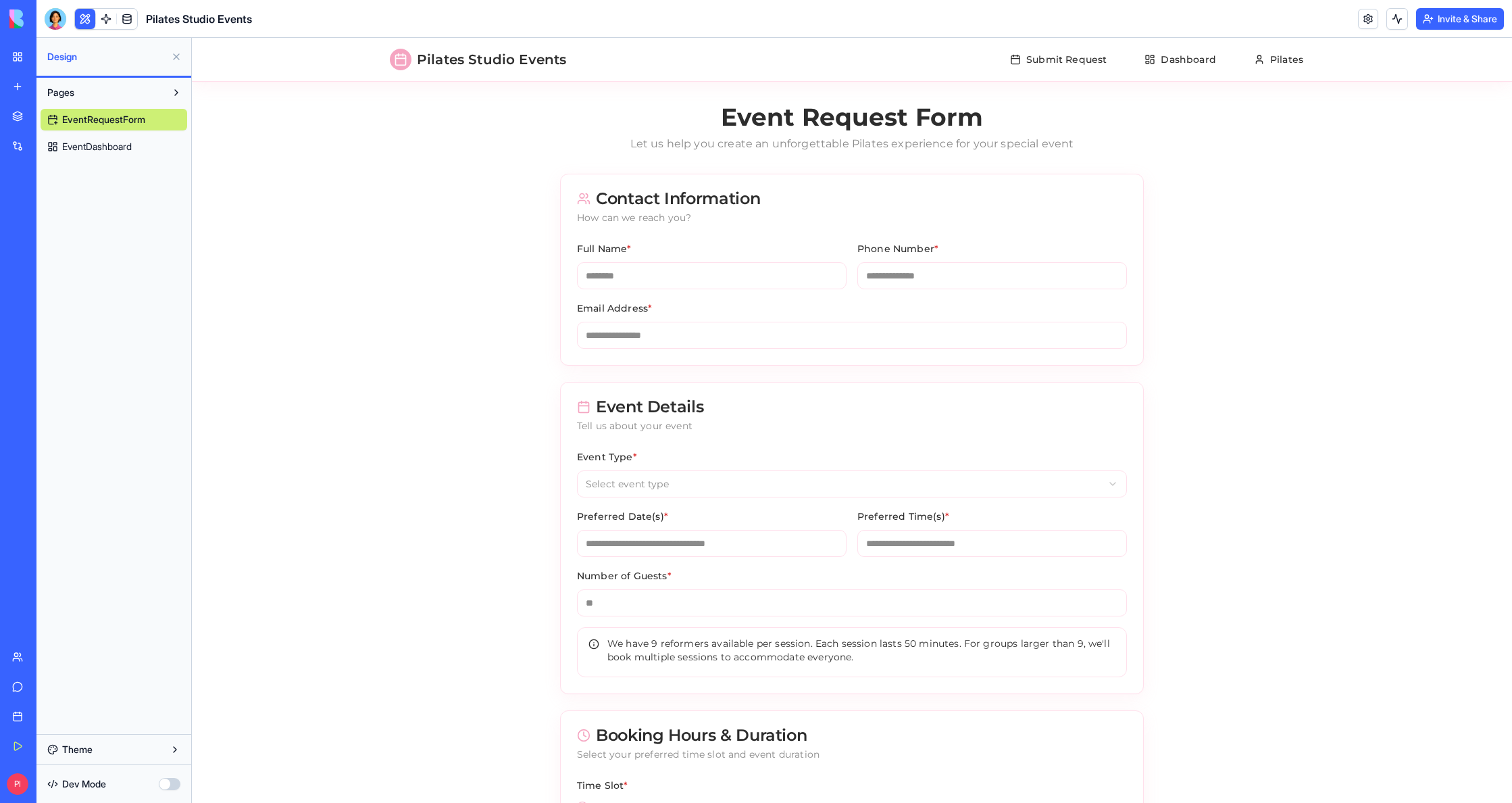
click at [85, 26] on button at bounding box center [85, 18] width 20 height 20
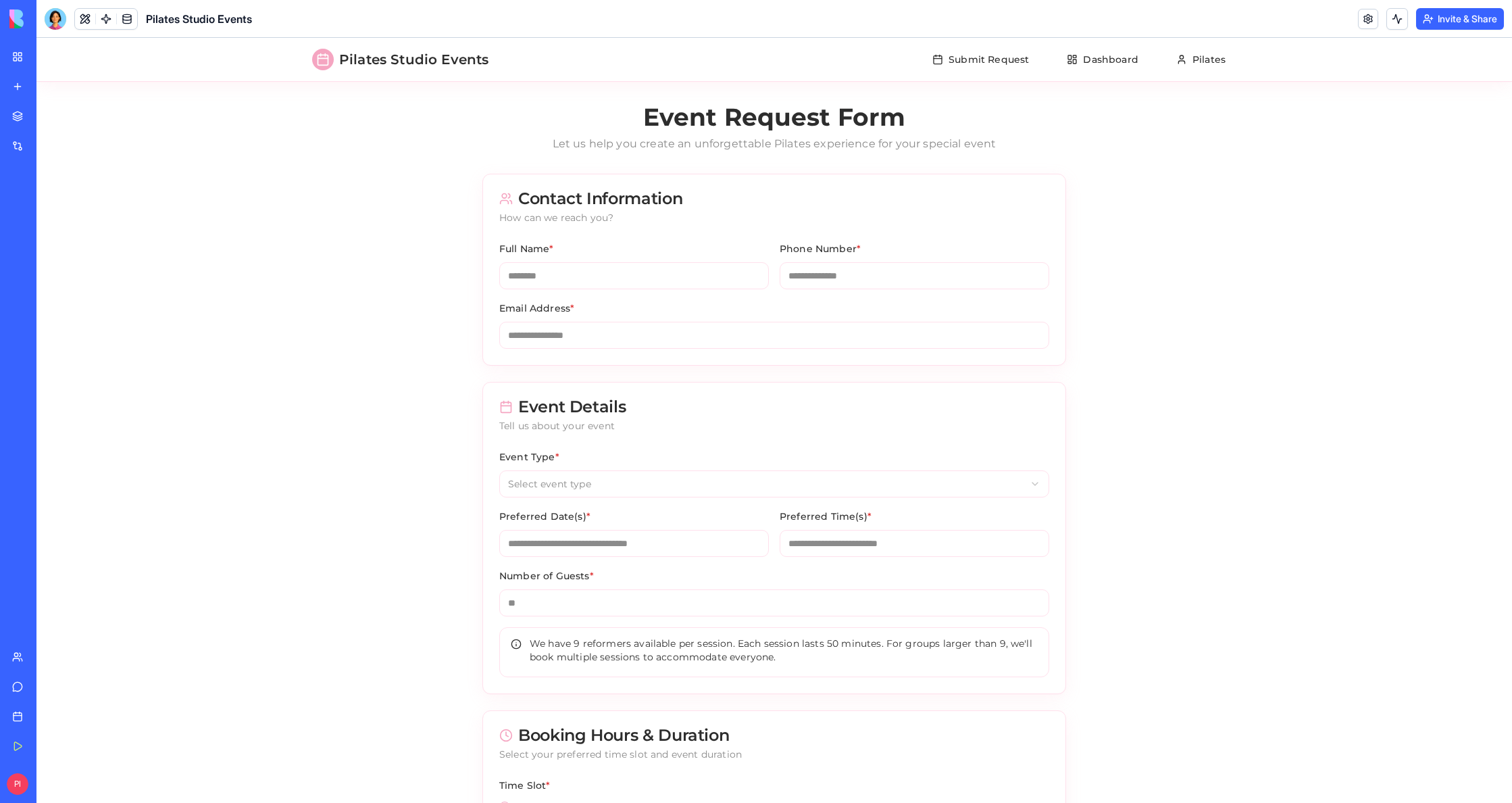
click at [75, 25] on button at bounding box center [85, 18] width 20 height 20
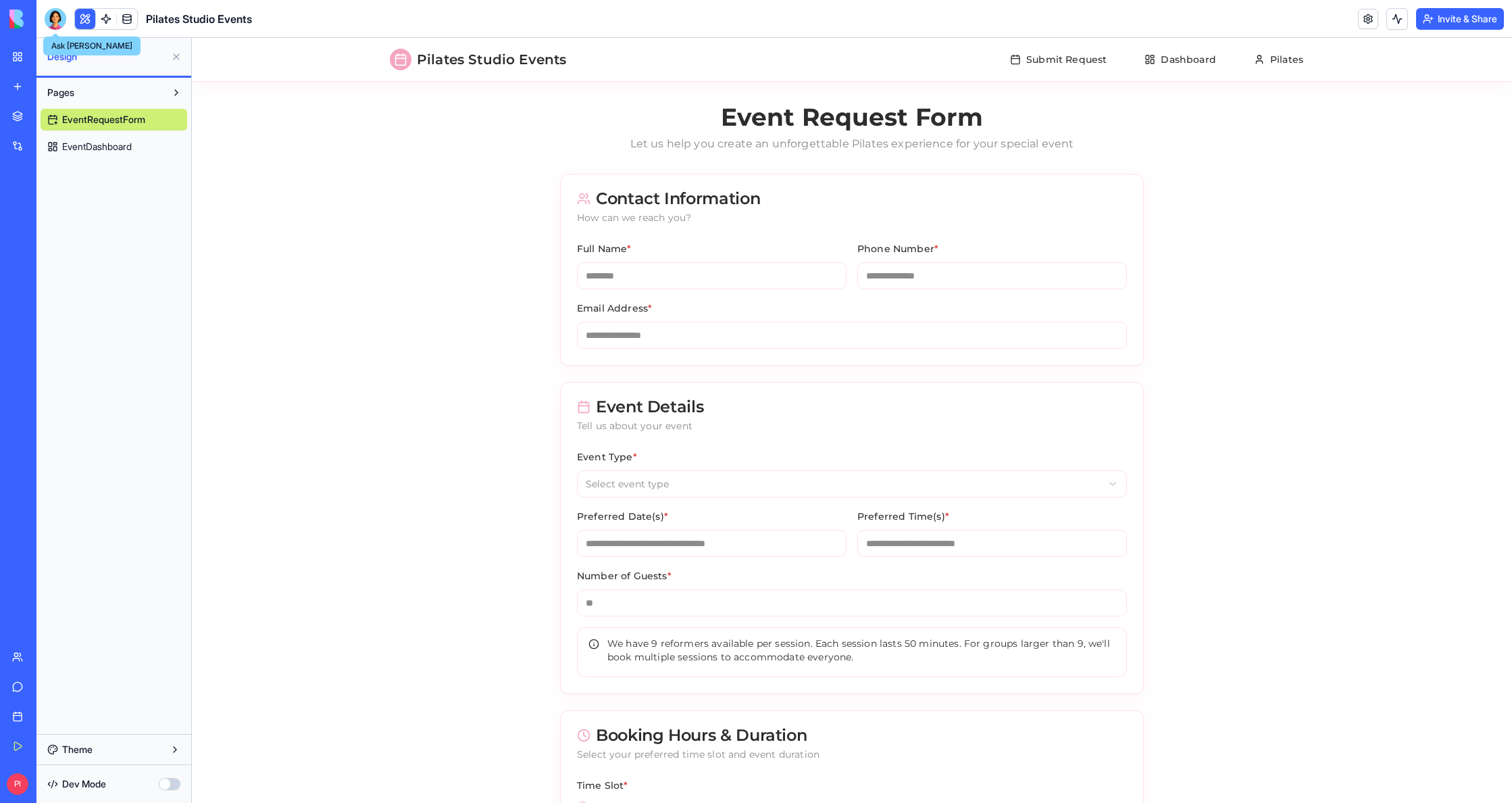
click at [50, 23] on div at bounding box center [55, 19] width 22 height 22
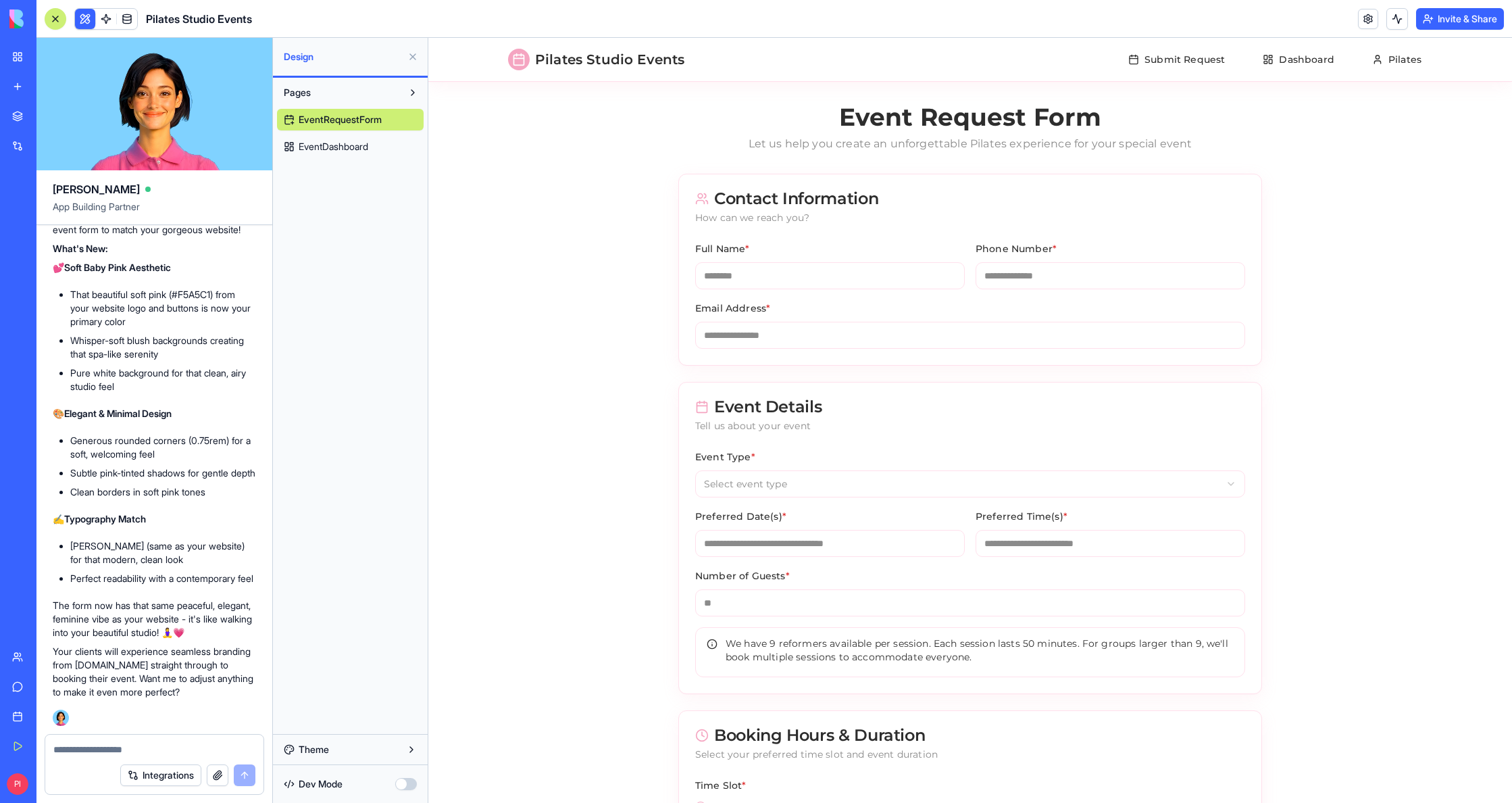
scroll to position [4104, 0]
click at [148, 759] on div "Integrations" at bounding box center [154, 775] width 219 height 38
click at [151, 743] on textarea at bounding box center [154, 749] width 202 height 13
type textarea "**********"
click at [210, 777] on button "button" at bounding box center [218, 775] width 22 height 22
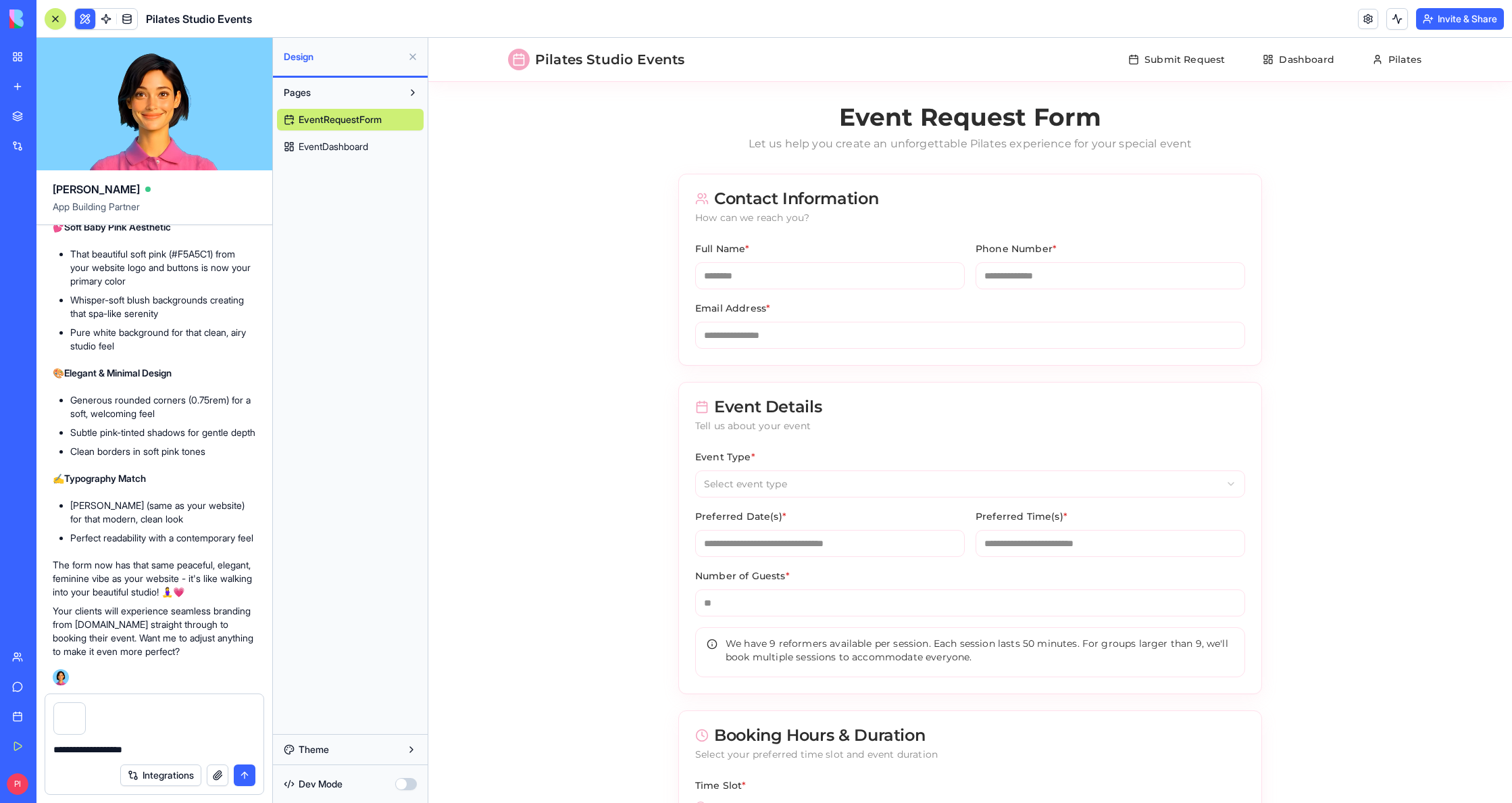
click at [238, 774] on button "submit" at bounding box center [244, 775] width 22 height 22
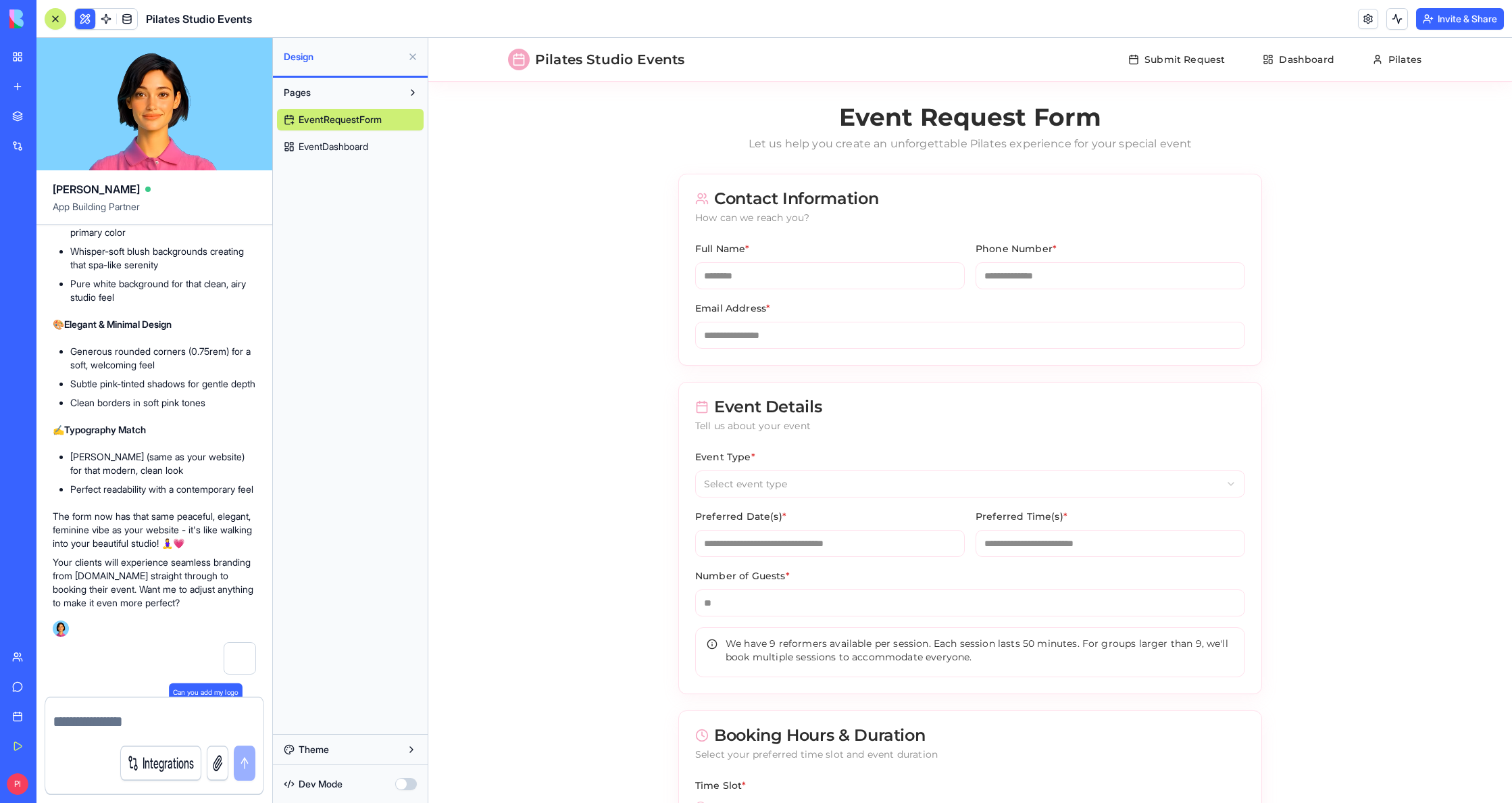
scroll to position [4193, 0]
